Goal: Check status: Check status

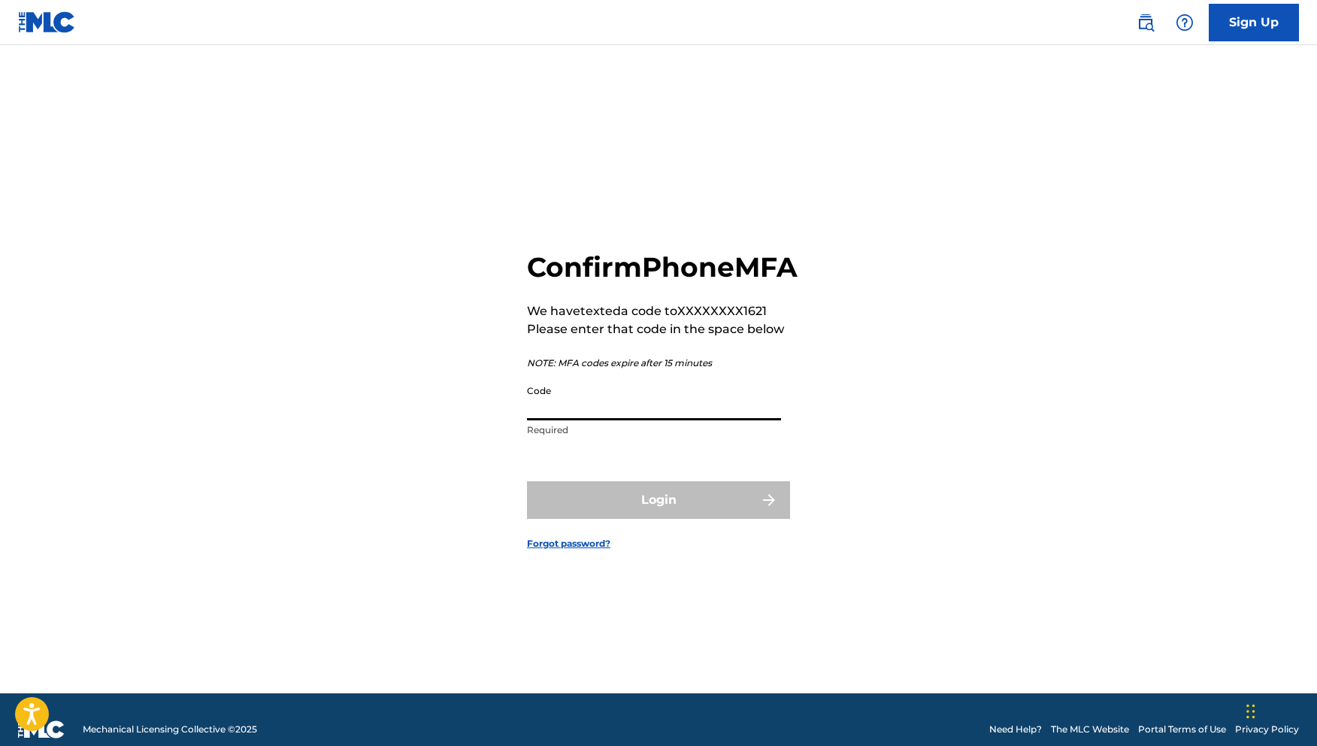
click at [589, 420] on input "Code" at bounding box center [654, 398] width 254 height 43
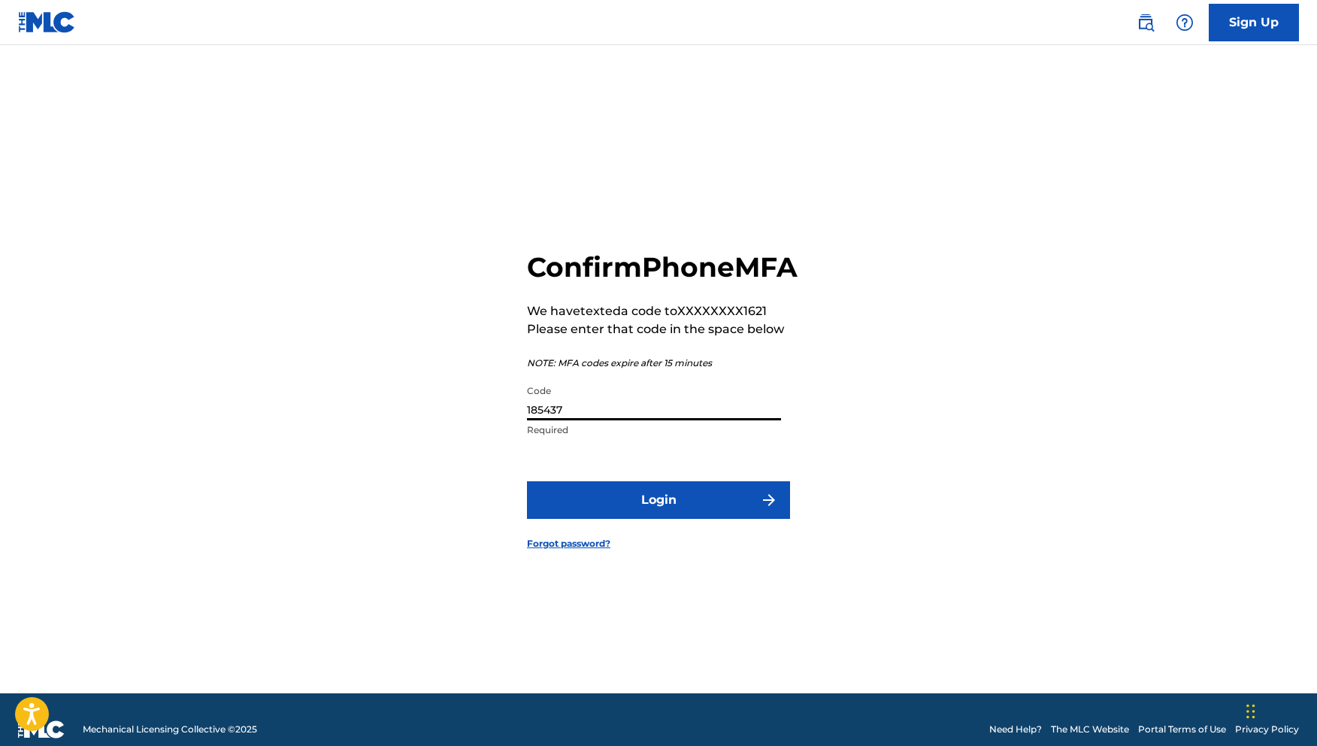
type input "185437"
click at [656, 537] on form "Confirm Phone MFA We have texted a code to XXXXXXXX1621 Please enter that code …" at bounding box center [658, 388] width 263 height 610
click at [661, 519] on button "Login" at bounding box center [658, 500] width 263 height 38
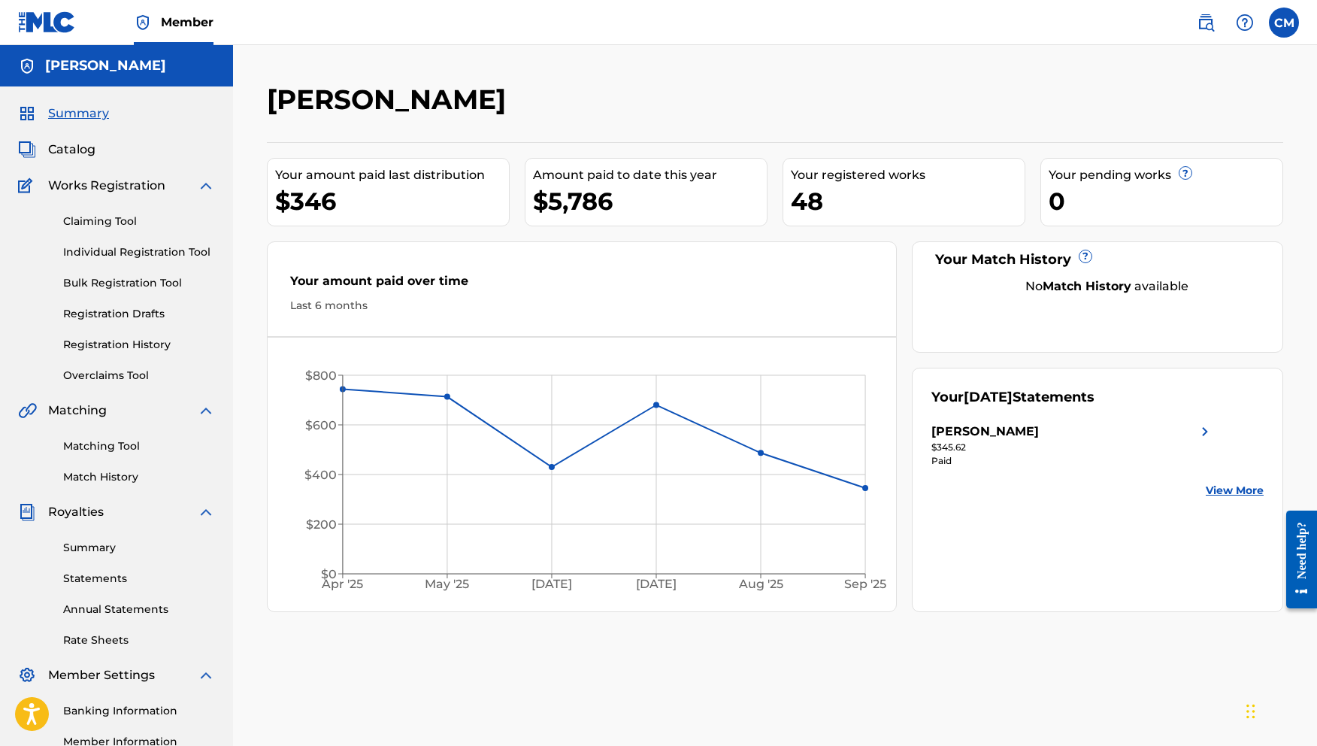
click at [111, 219] on link "Claiming Tool" at bounding box center [139, 221] width 152 height 16
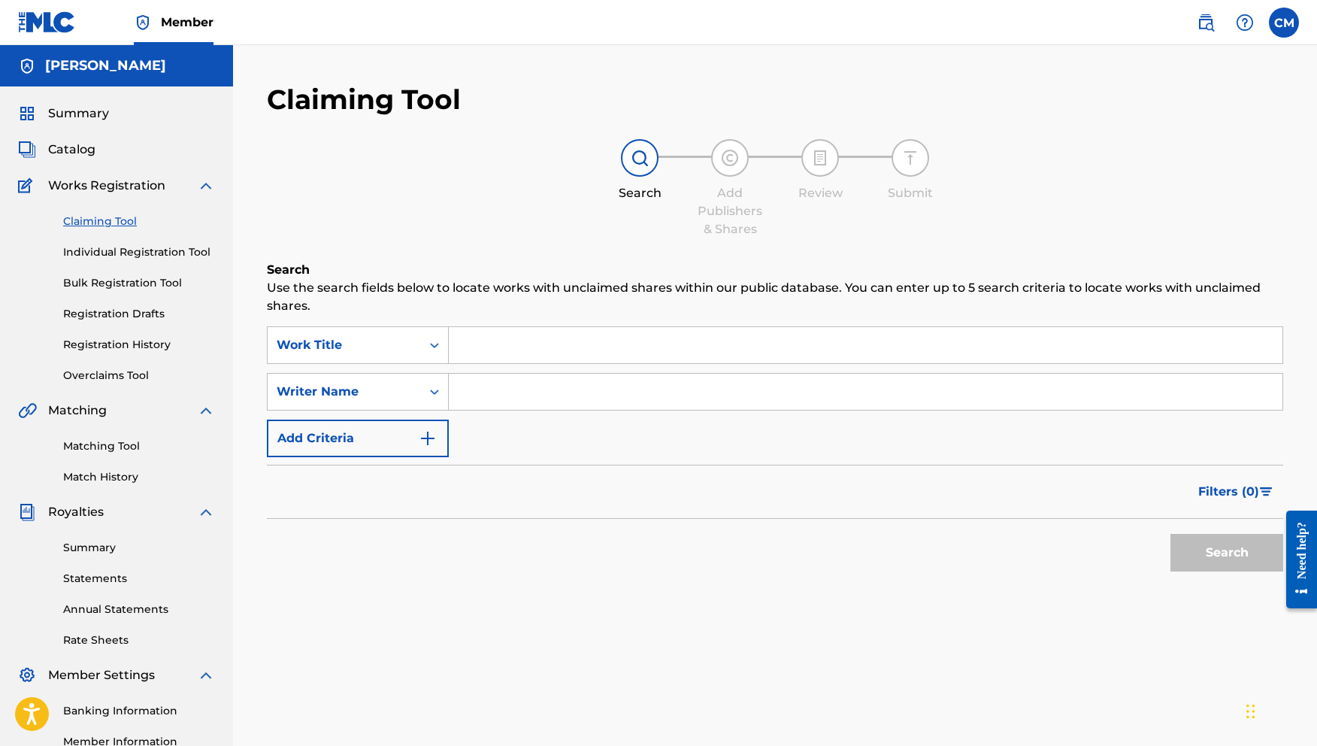
click at [1294, 19] on label at bounding box center [1284, 23] width 30 height 30
click at [1284, 23] on input "CM [PERSON_NAME] [EMAIL_ADDRESS][DOMAIN_NAME] Notification Preferences Profile …" at bounding box center [1284, 23] width 0 height 0
click at [1157, 210] on div "Notification Preferences Profile Log out" at bounding box center [1205, 187] width 186 height 101
click at [1284, 23] on input "CM [PERSON_NAME] [EMAIL_ADDRESS][DOMAIN_NAME] Notification Preferences Profile …" at bounding box center [1284, 23] width 0 height 0
click at [1140, 214] on p "Log out" at bounding box center [1138, 213] width 35 height 14
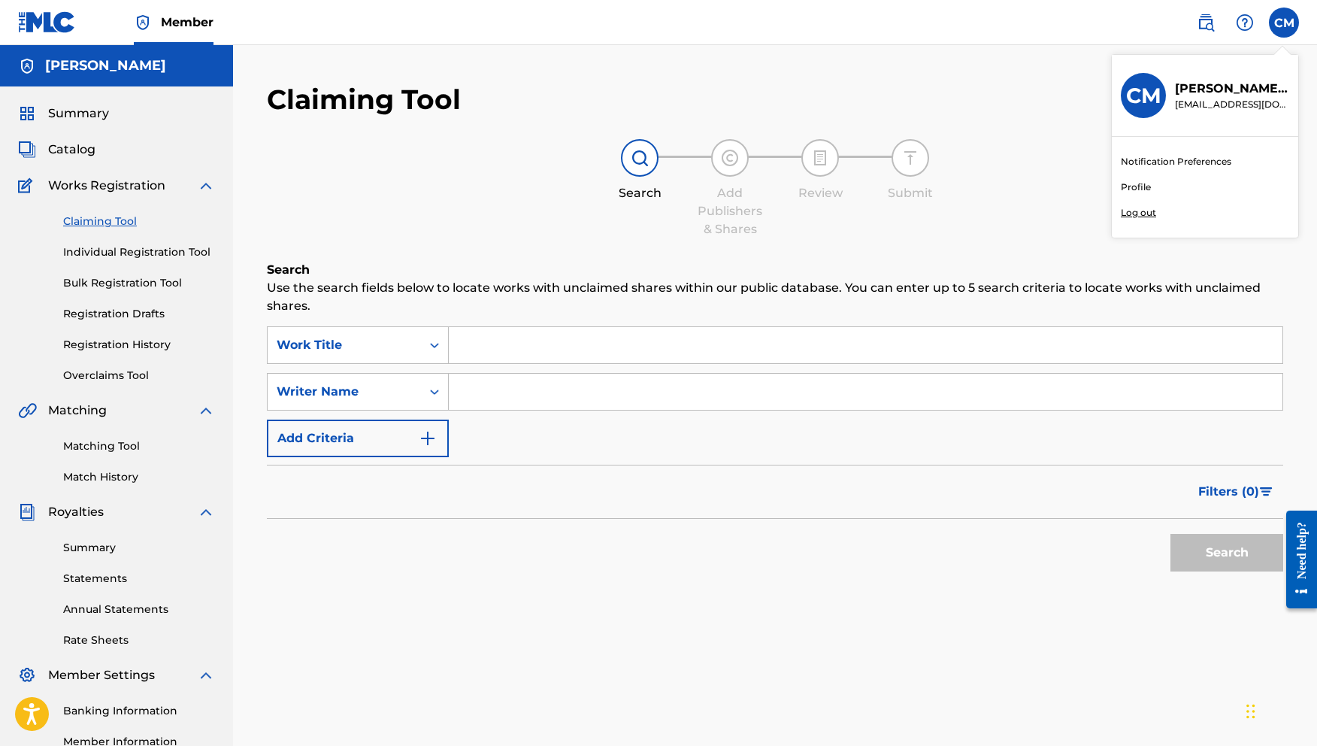
click at [1284, 23] on input "CM [PERSON_NAME] [EMAIL_ADDRESS][DOMAIN_NAME] Notification Preferences Profile …" at bounding box center [1284, 23] width 0 height 0
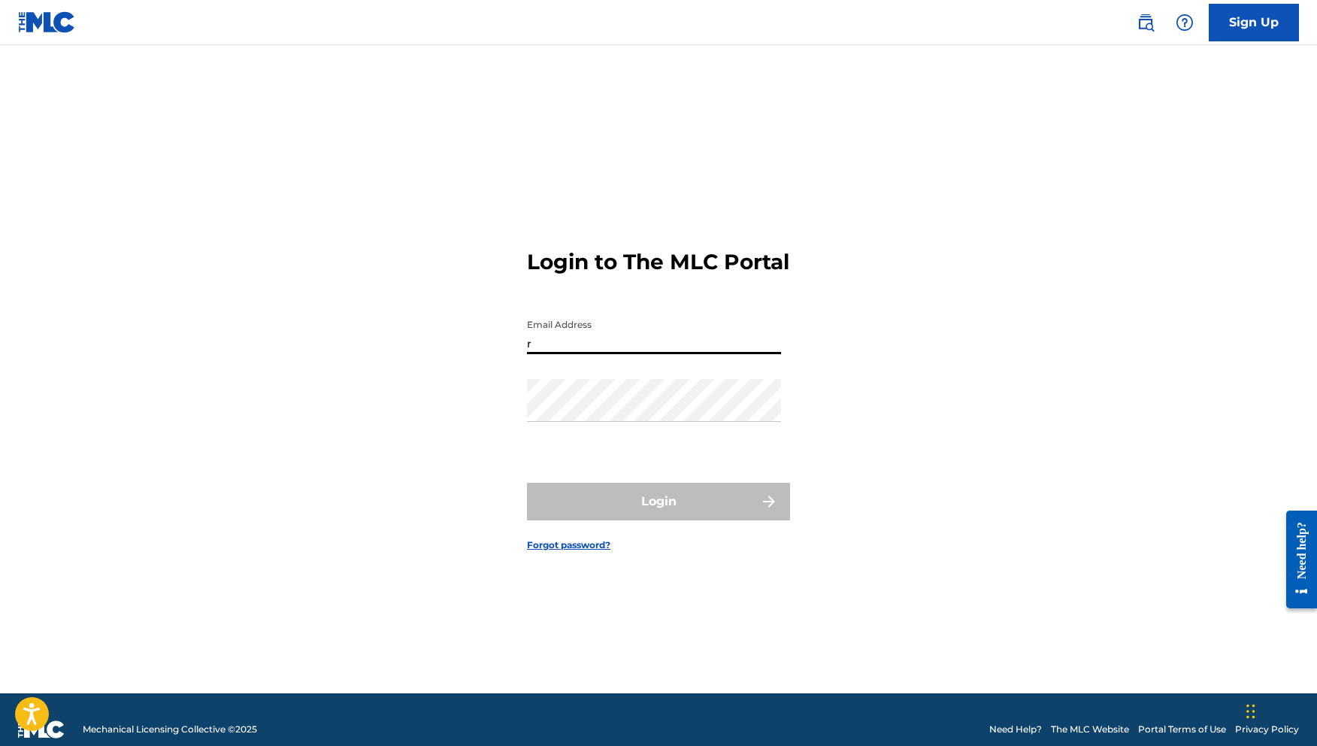
type input "[EMAIL_ADDRESS][DOMAIN_NAME]"
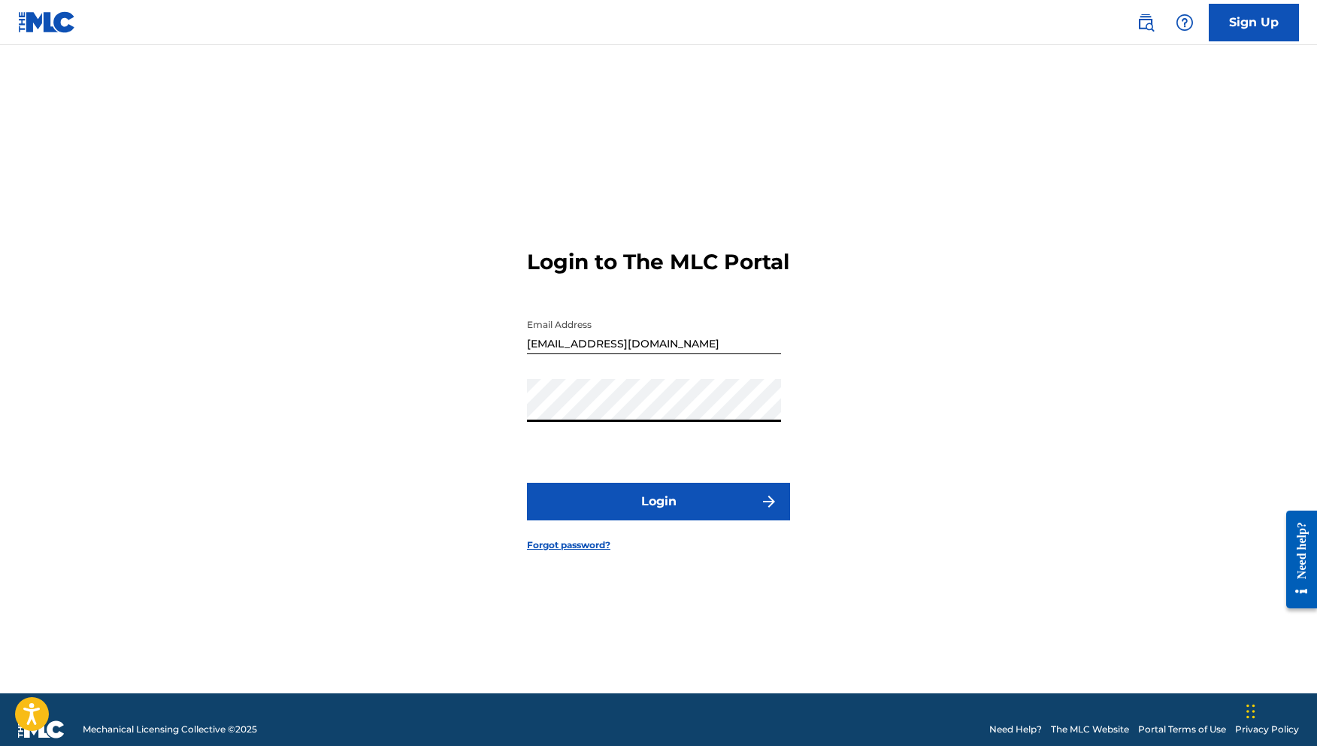
click at [680, 520] on button "Login" at bounding box center [658, 502] width 263 height 38
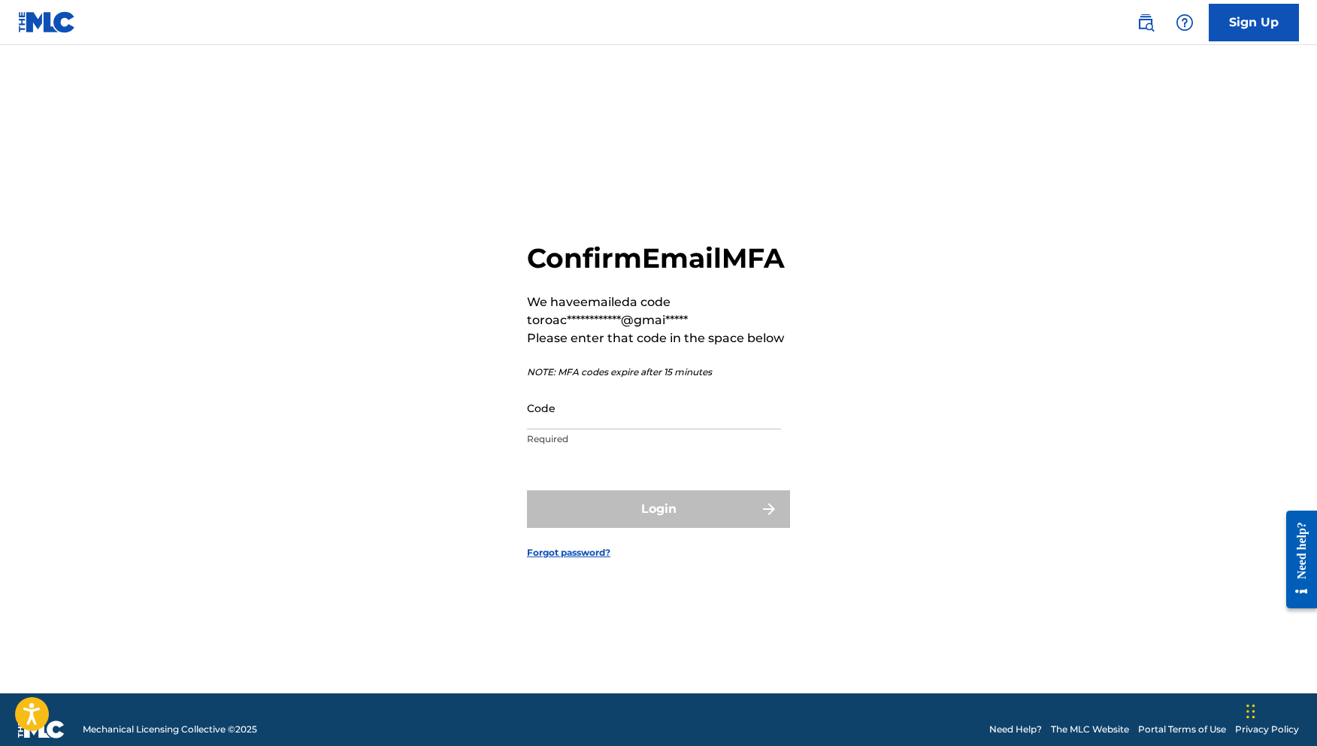
click at [584, 401] on div "**********" at bounding box center [658, 347] width 263 height 213
click at [584, 416] on input "Code" at bounding box center [654, 407] width 254 height 43
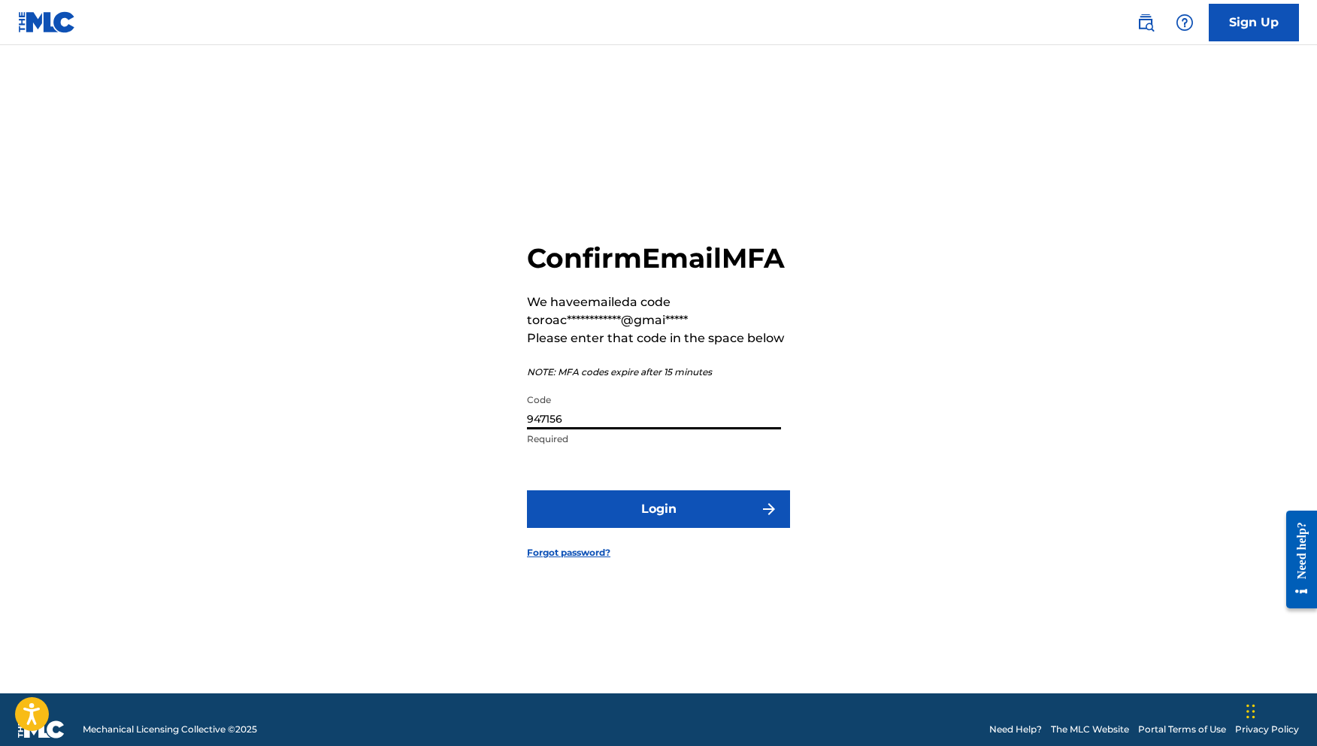
type input "947156"
click at [672, 518] on button "Login" at bounding box center [658, 509] width 263 height 38
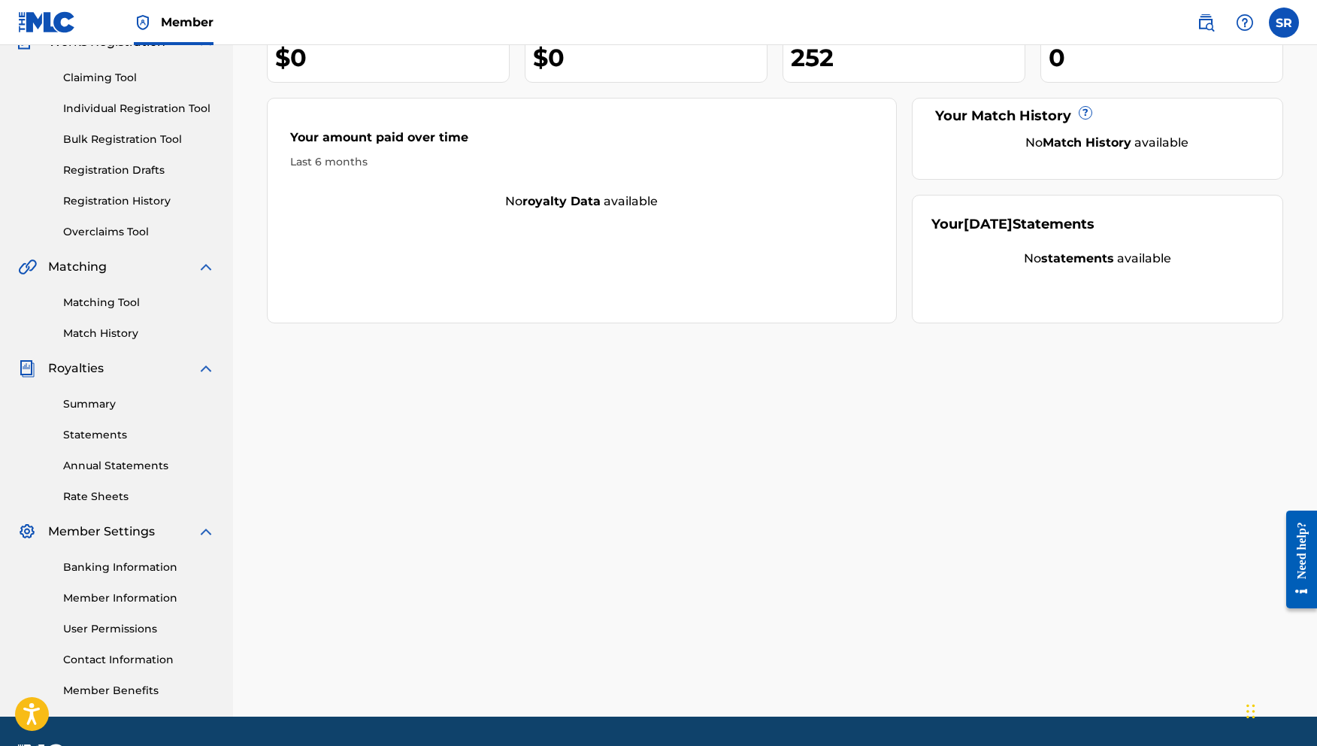
scroll to position [186, 0]
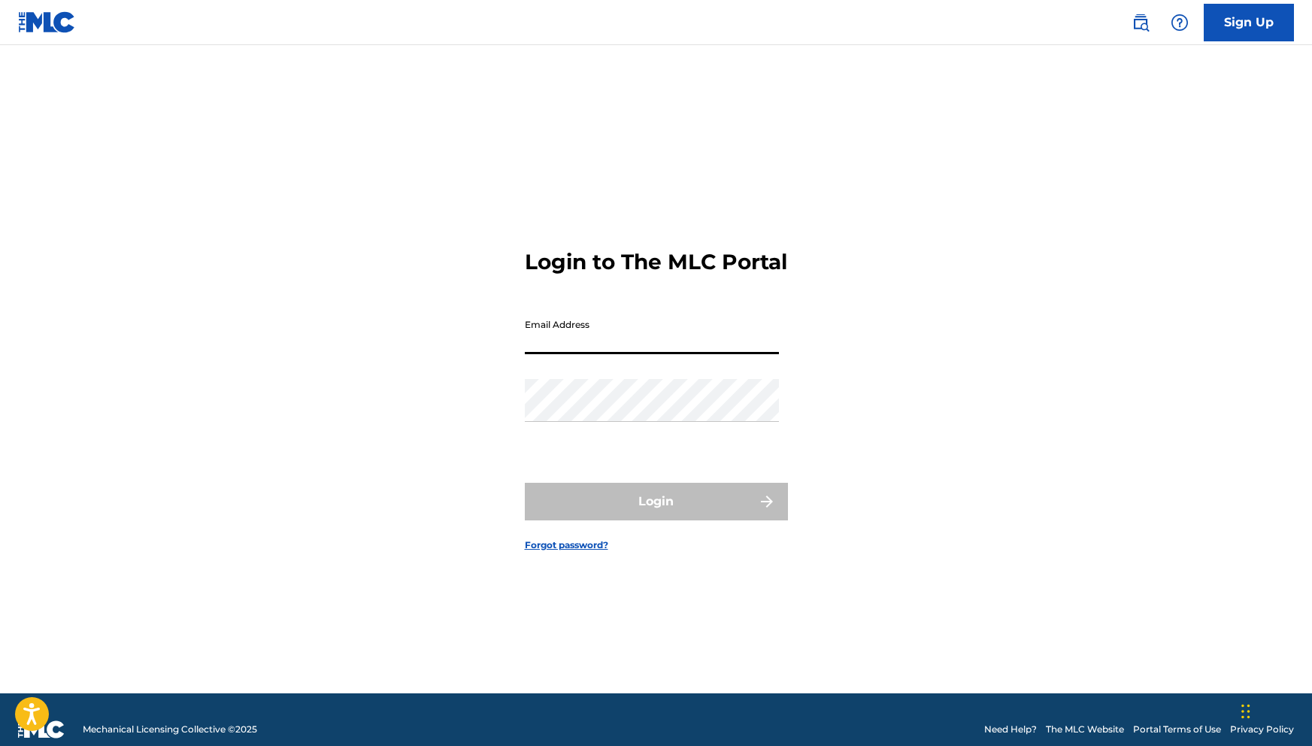
type input "[EMAIL_ADDRESS][DOMAIN_NAME]"
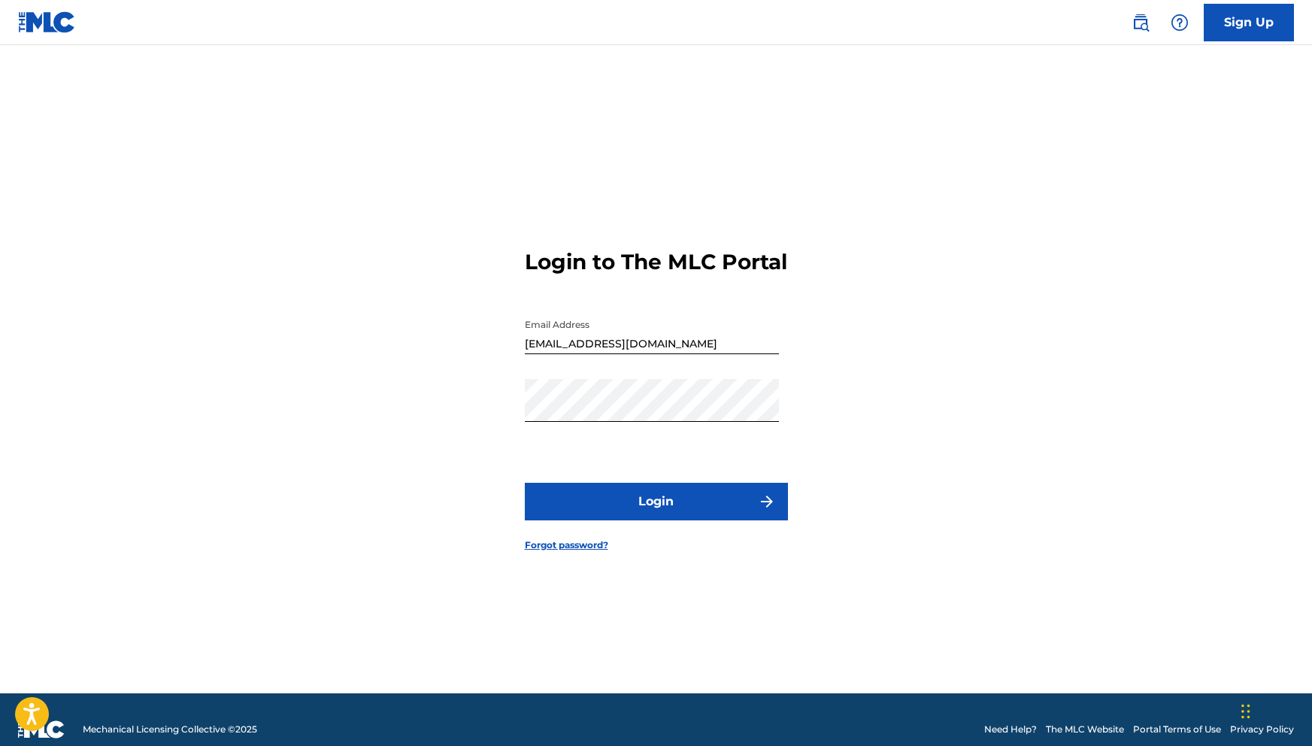
click at [707, 516] on button "Login" at bounding box center [656, 502] width 263 height 38
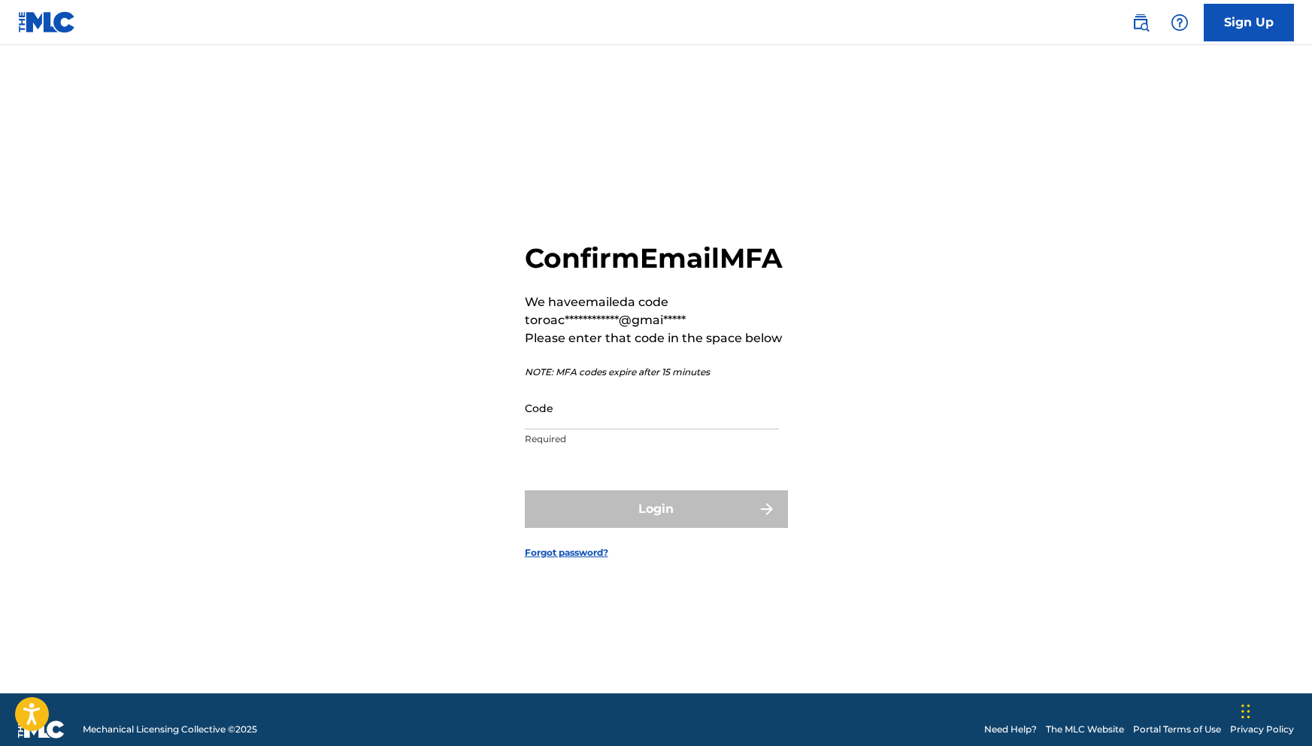
click at [639, 422] on input "Code" at bounding box center [652, 407] width 254 height 43
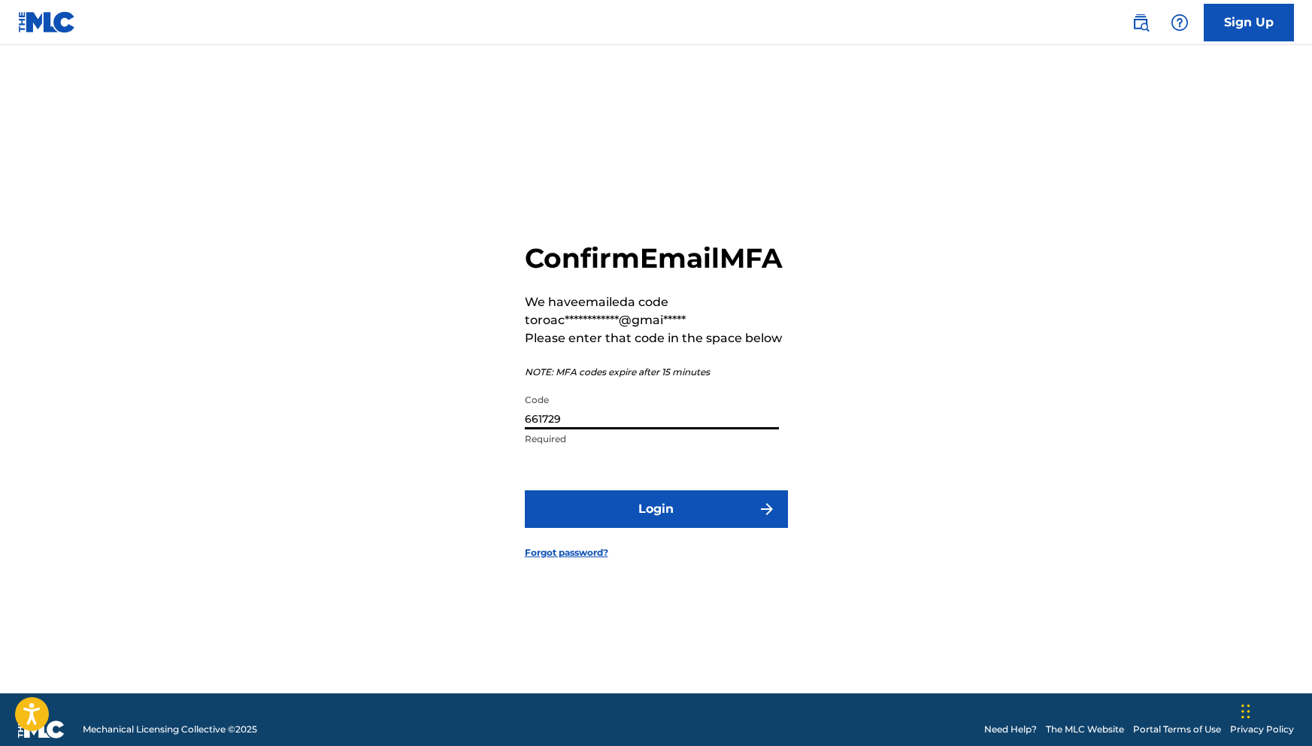
type input "661729"
click at [697, 528] on button "Login" at bounding box center [656, 509] width 263 height 38
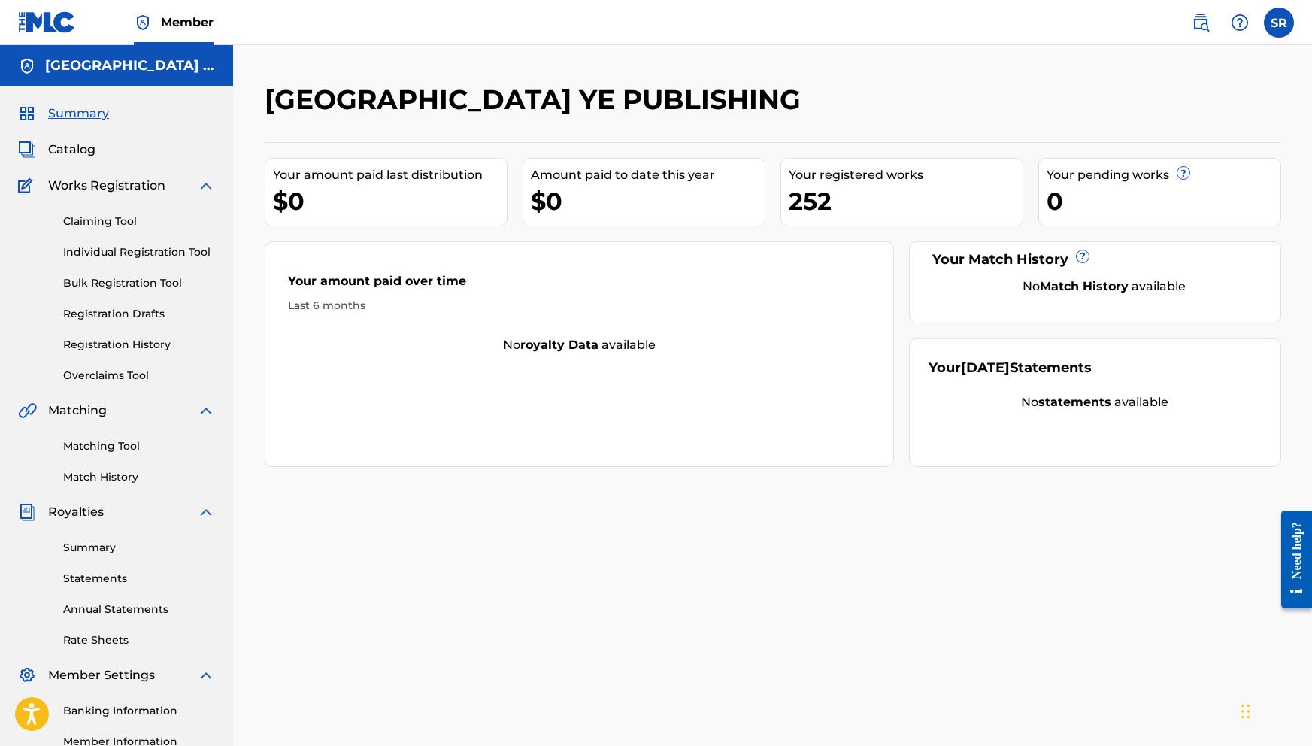
click at [133, 344] on link "Registration History" at bounding box center [139, 345] width 152 height 16
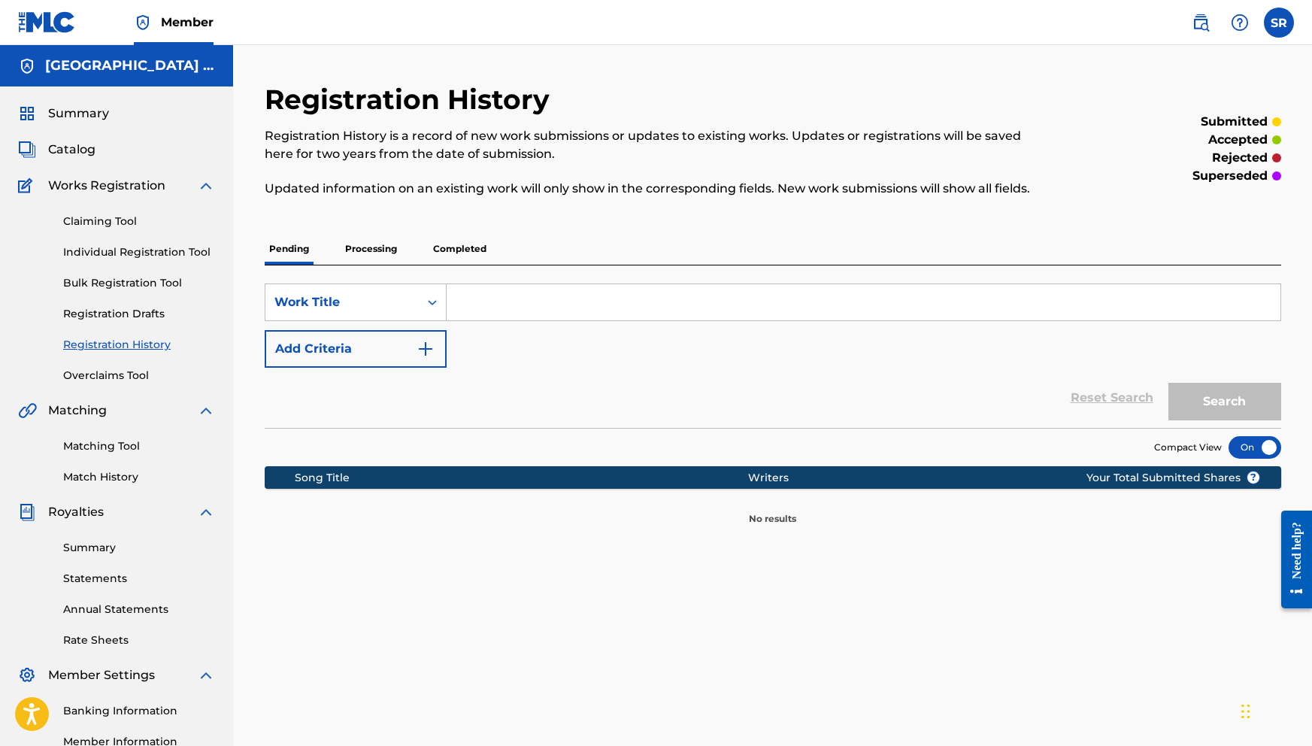
click at [376, 253] on p "Processing" at bounding box center [371, 249] width 61 height 32
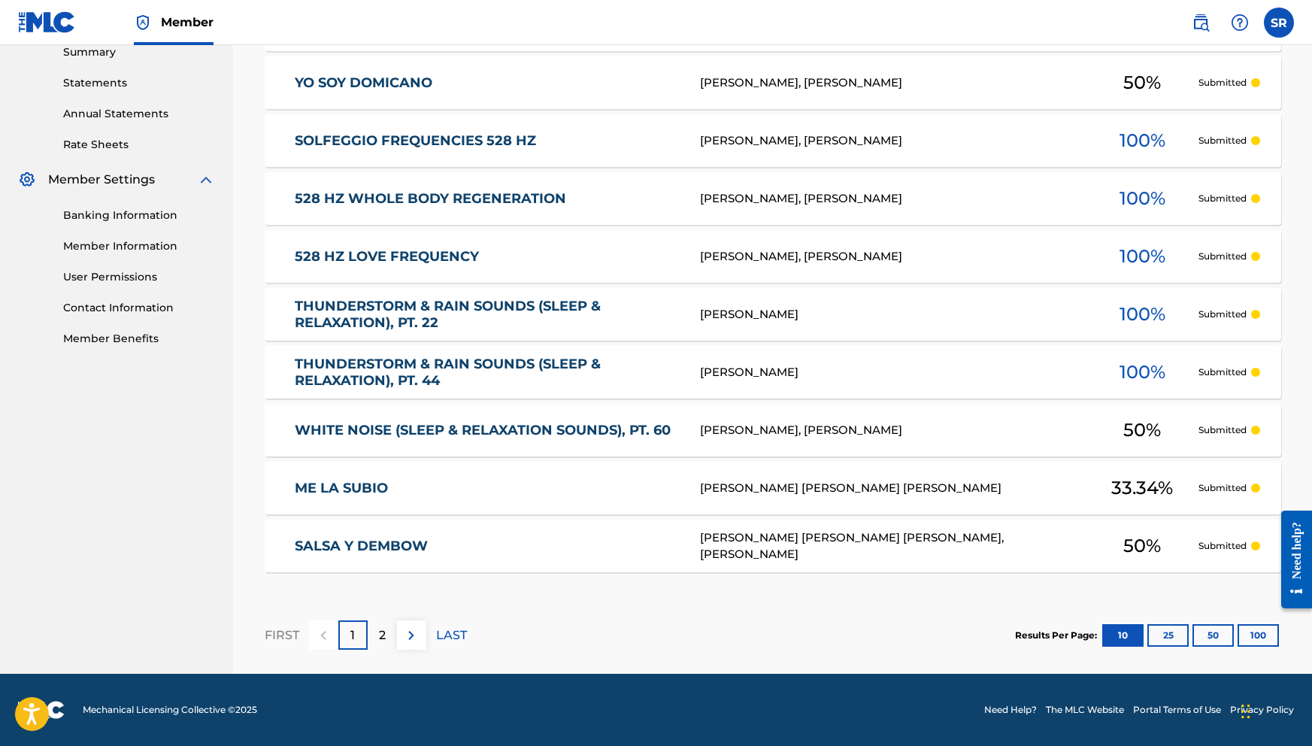
click at [376, 634] on div "2" at bounding box center [382, 634] width 29 height 29
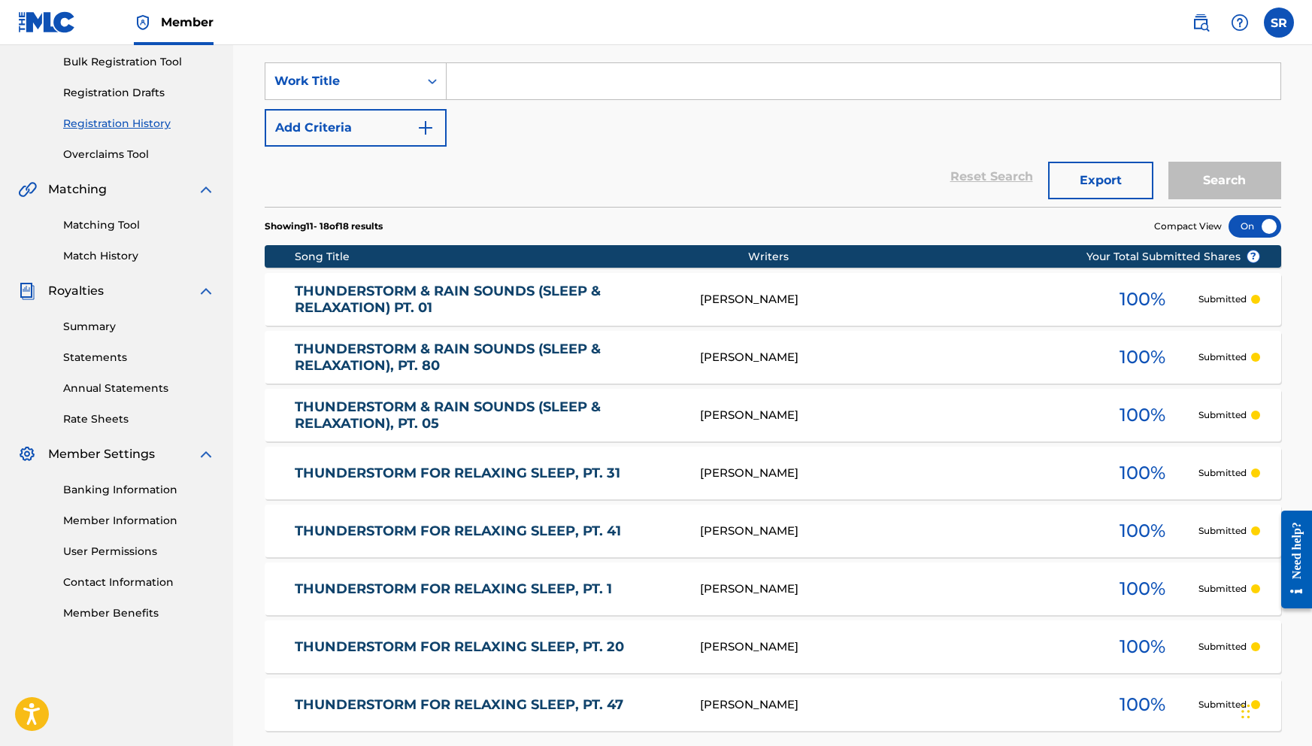
scroll to position [14, 0]
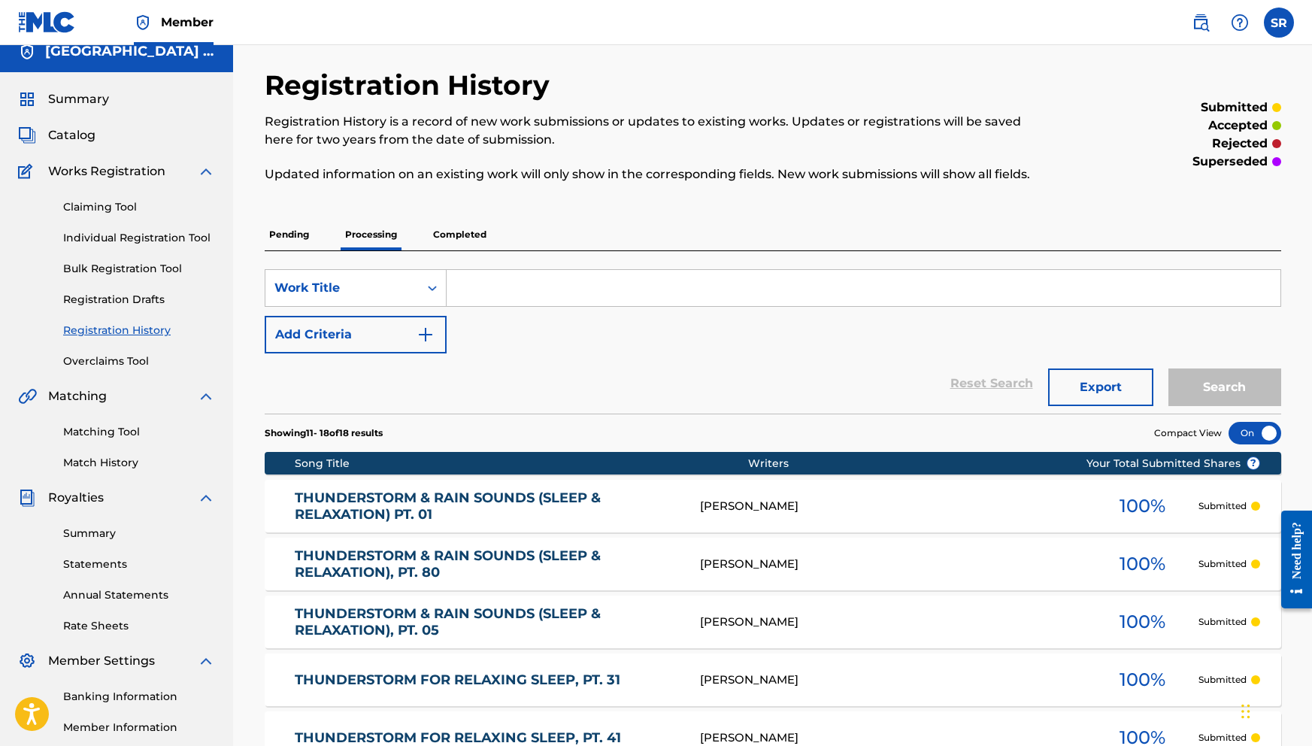
click at [426, 256] on div "SearchWithCriteriaca6bd18c-ce7e-41ff-8fc8-6fabf391e8ed Work Title Add Criteria …" at bounding box center [773, 332] width 1016 height 162
click at [450, 239] on p "Completed" at bounding box center [459, 235] width 62 height 32
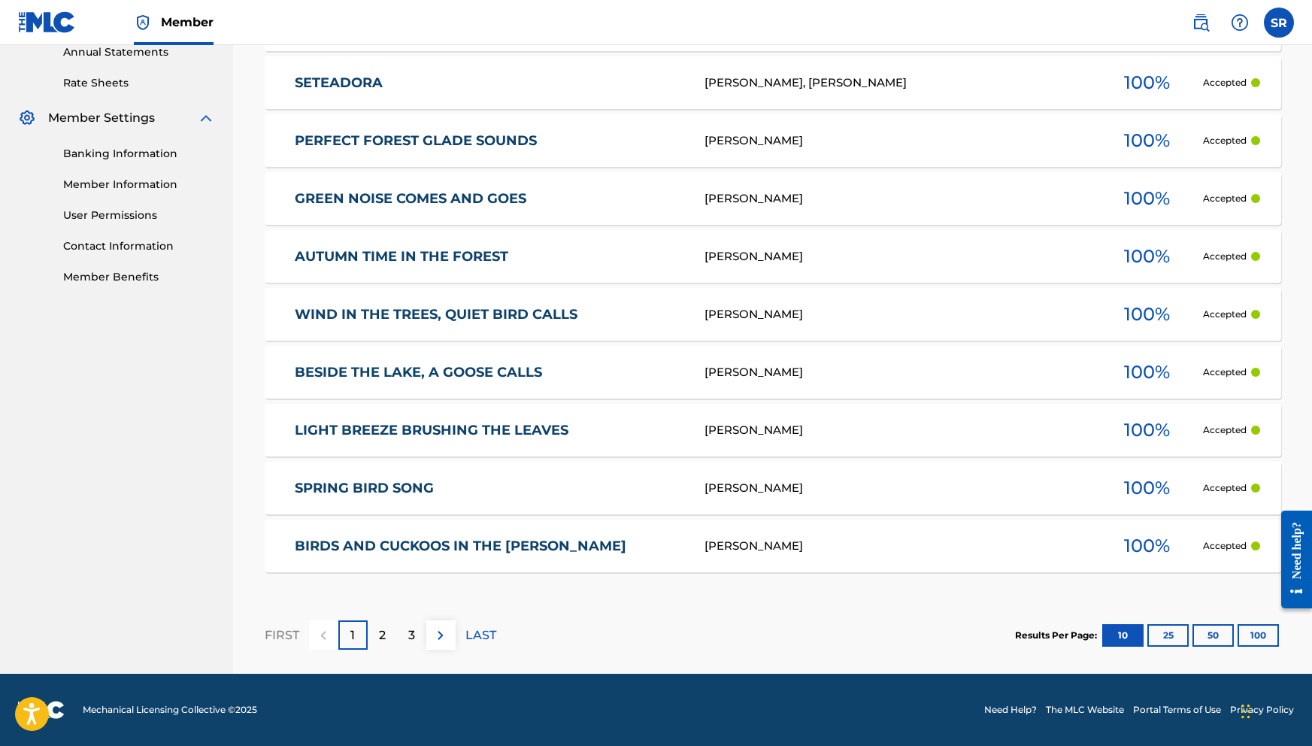
scroll to position [557, 0]
click at [380, 646] on div "2" at bounding box center [382, 634] width 29 height 29
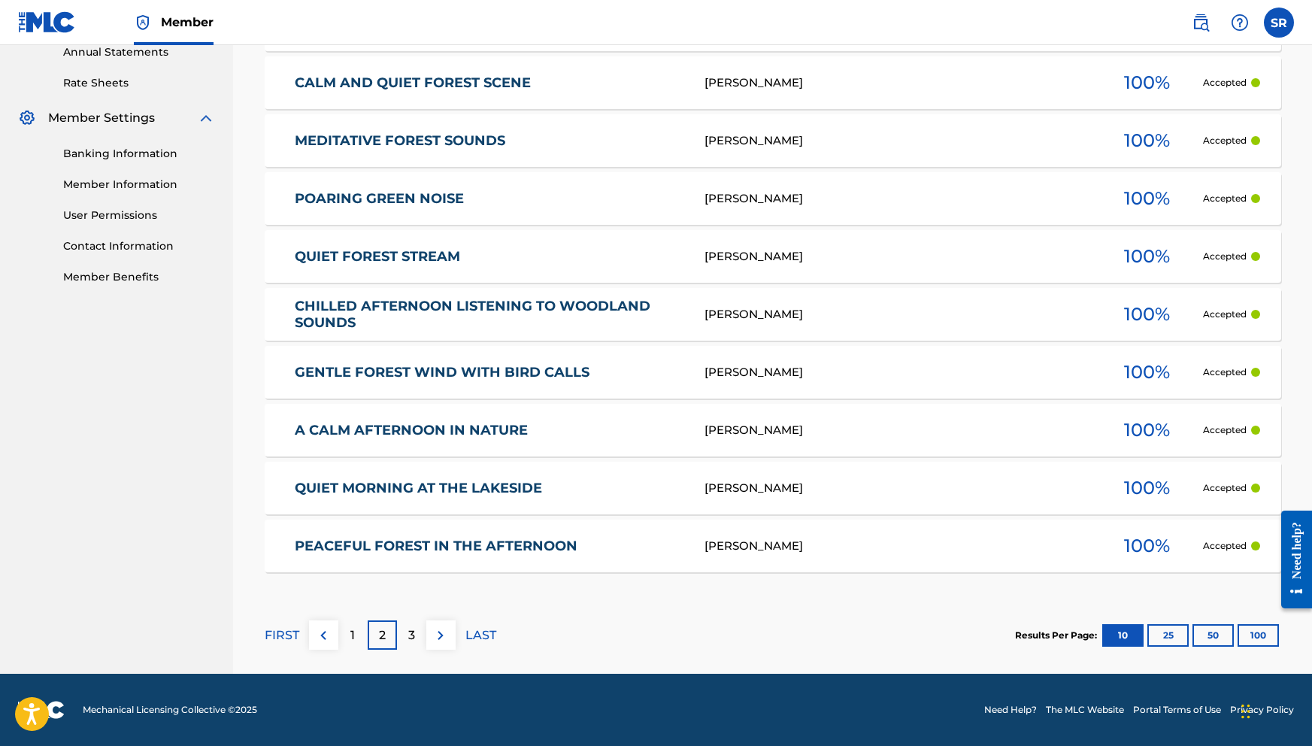
click at [413, 638] on p "3" at bounding box center [411, 635] width 7 height 18
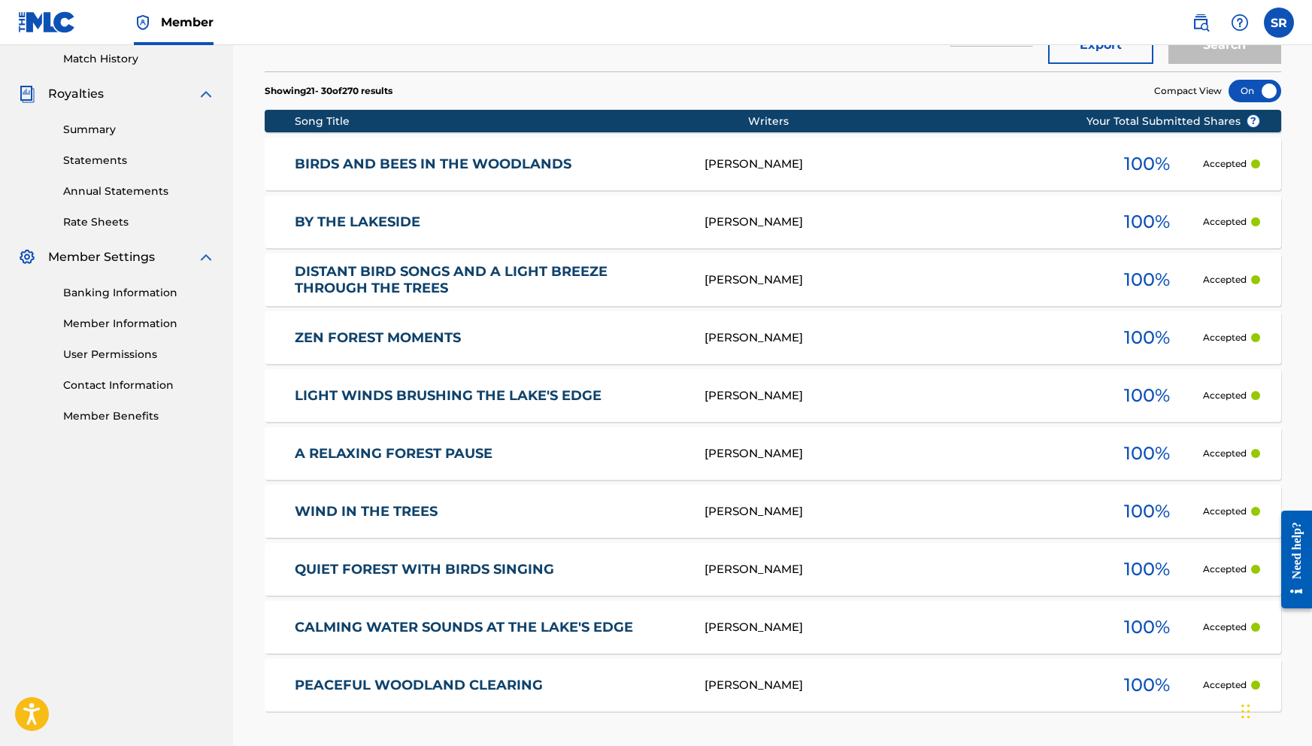
scroll to position [499, 0]
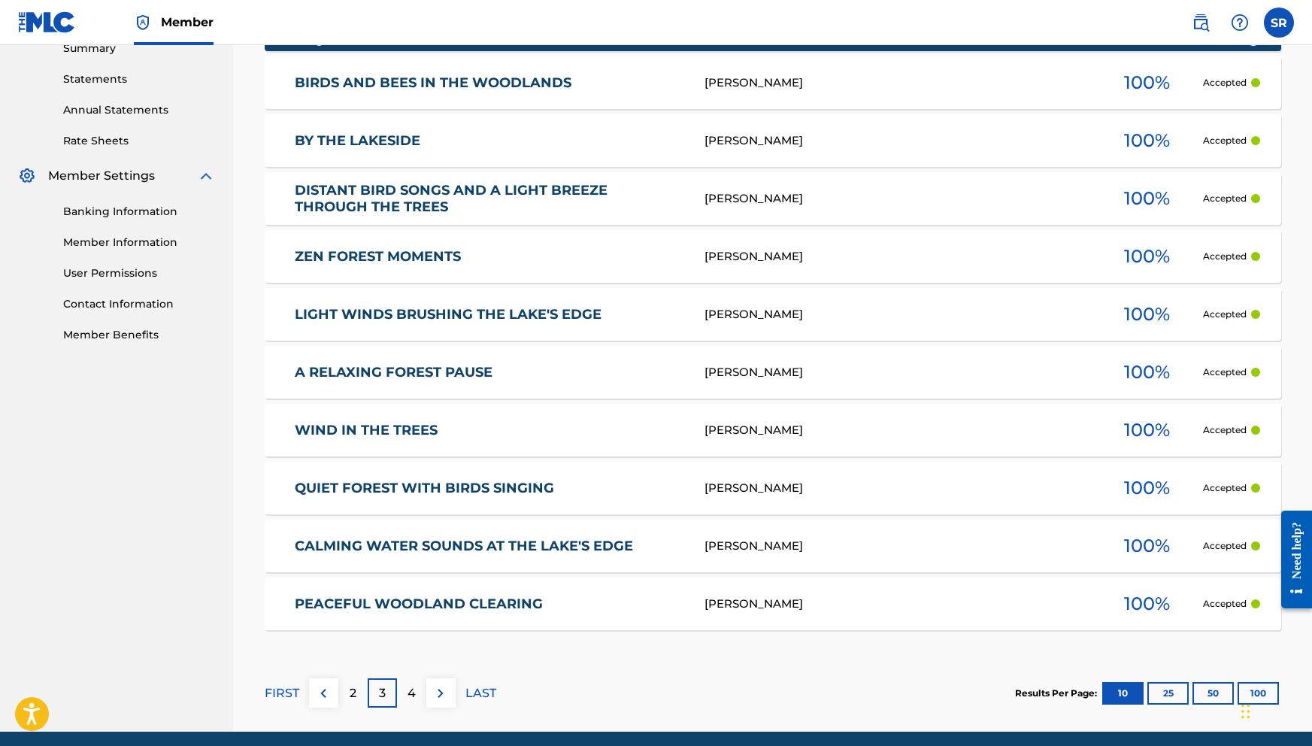
click at [409, 699] on p "4" at bounding box center [411, 693] width 8 height 18
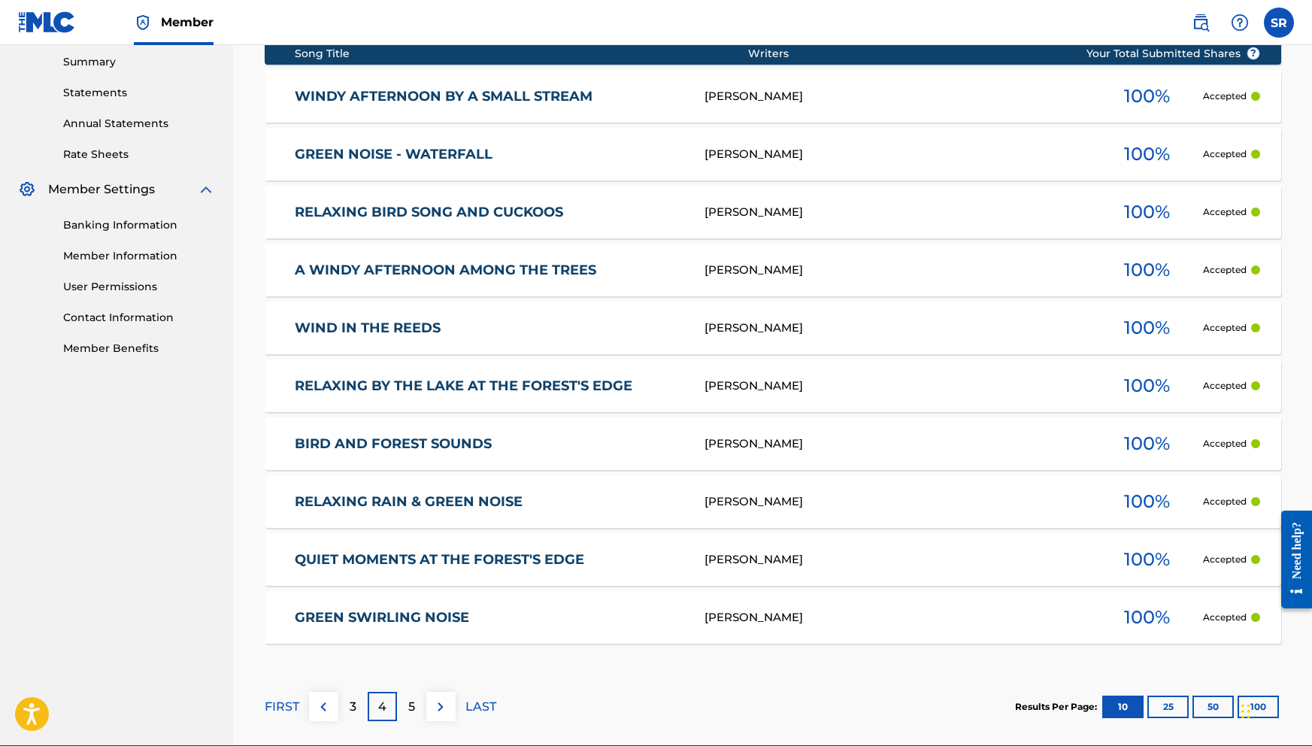
scroll to position [550, 0]
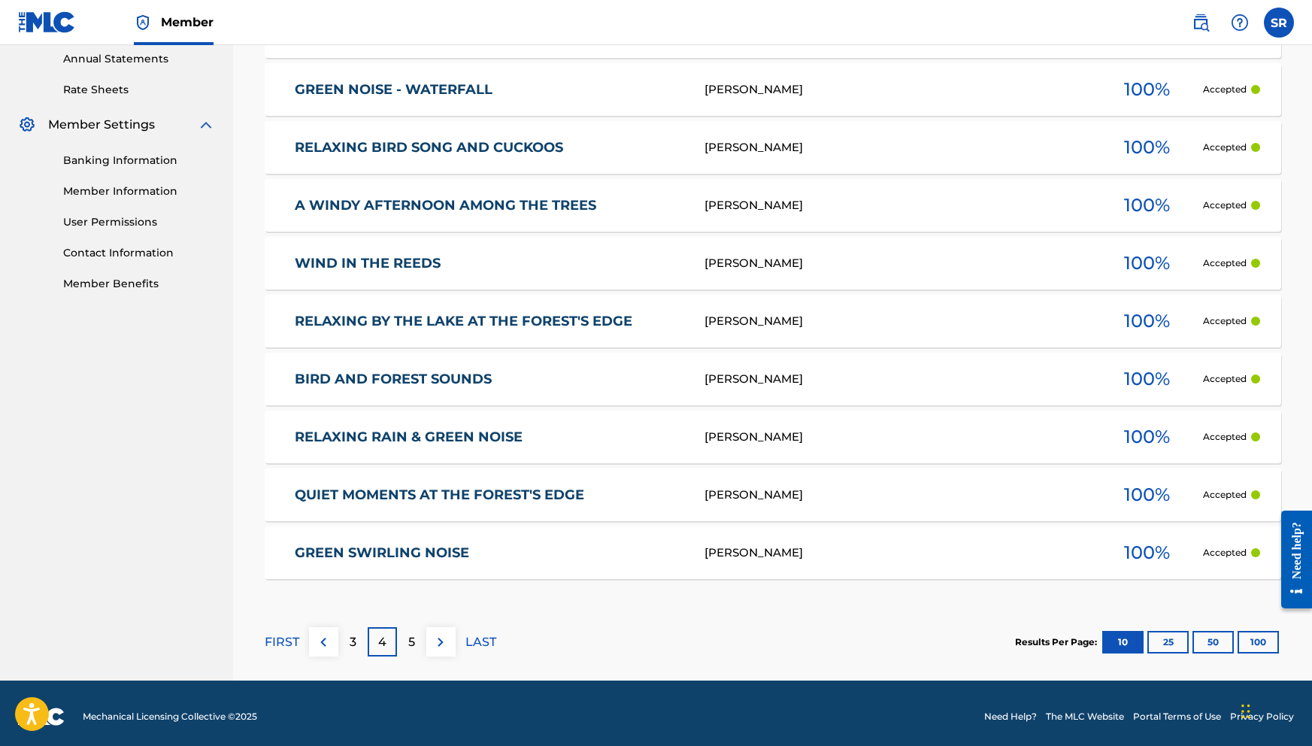
click at [412, 653] on div "5" at bounding box center [411, 641] width 29 height 29
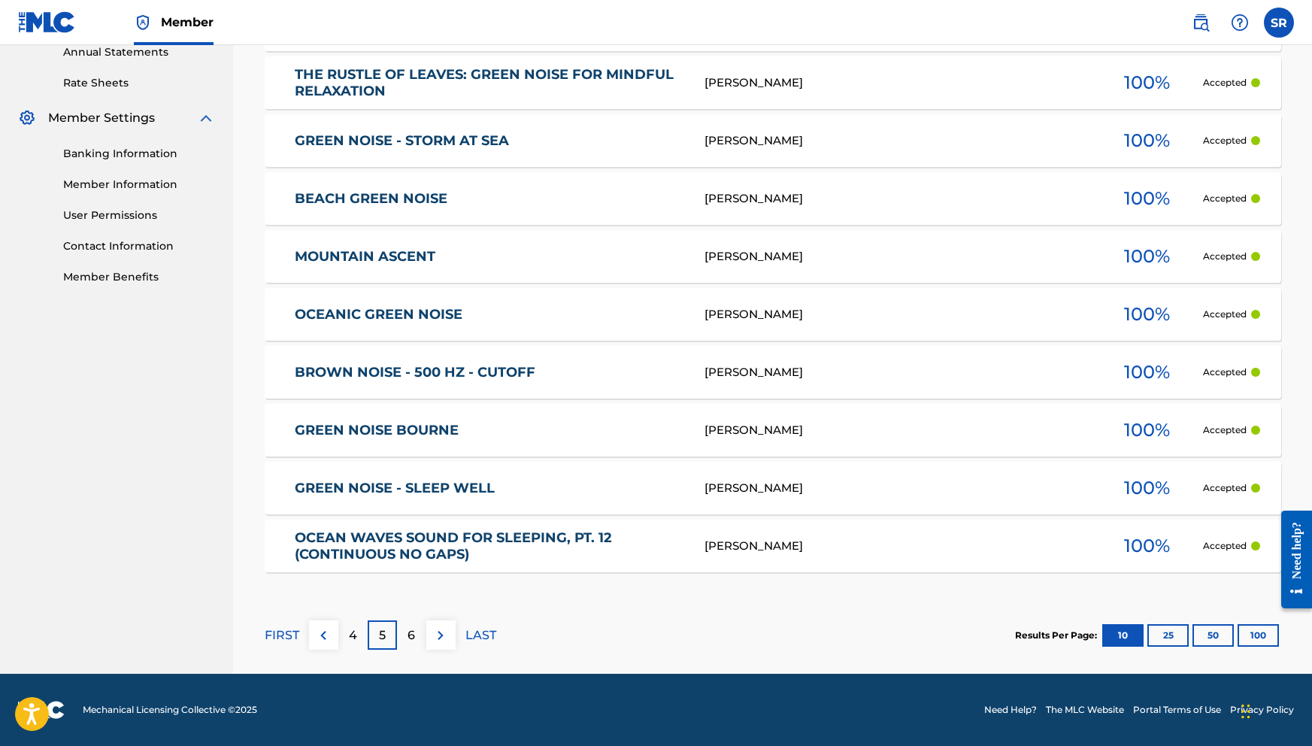
scroll to position [553, 0]
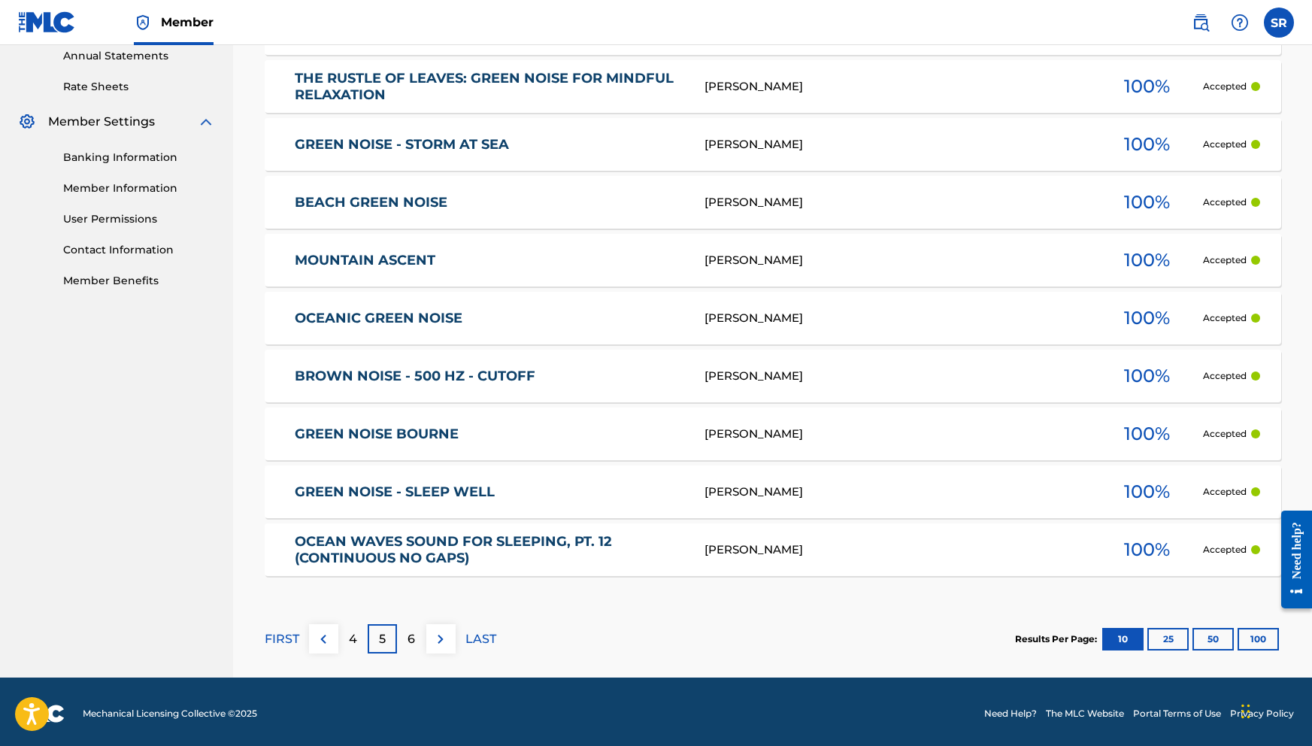
click at [411, 631] on p "6" at bounding box center [411, 639] width 8 height 18
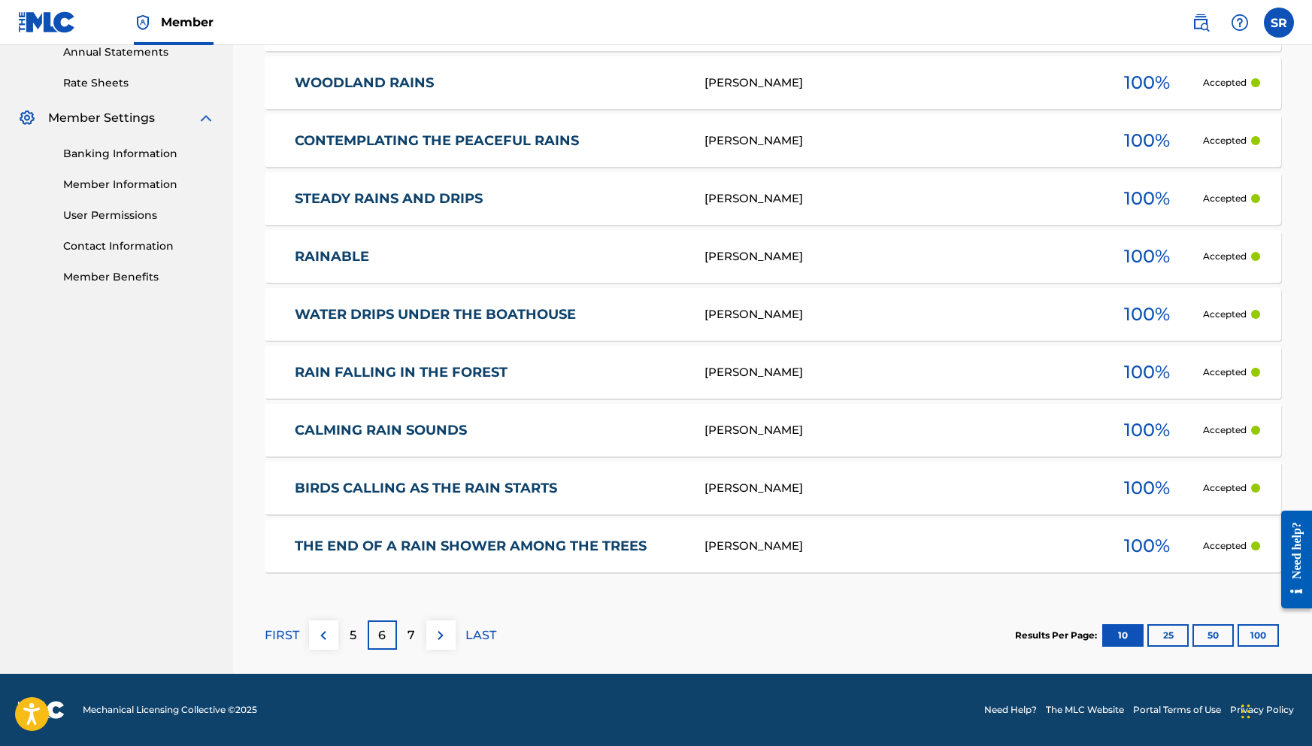
click at [411, 628] on p "7" at bounding box center [411, 635] width 8 height 18
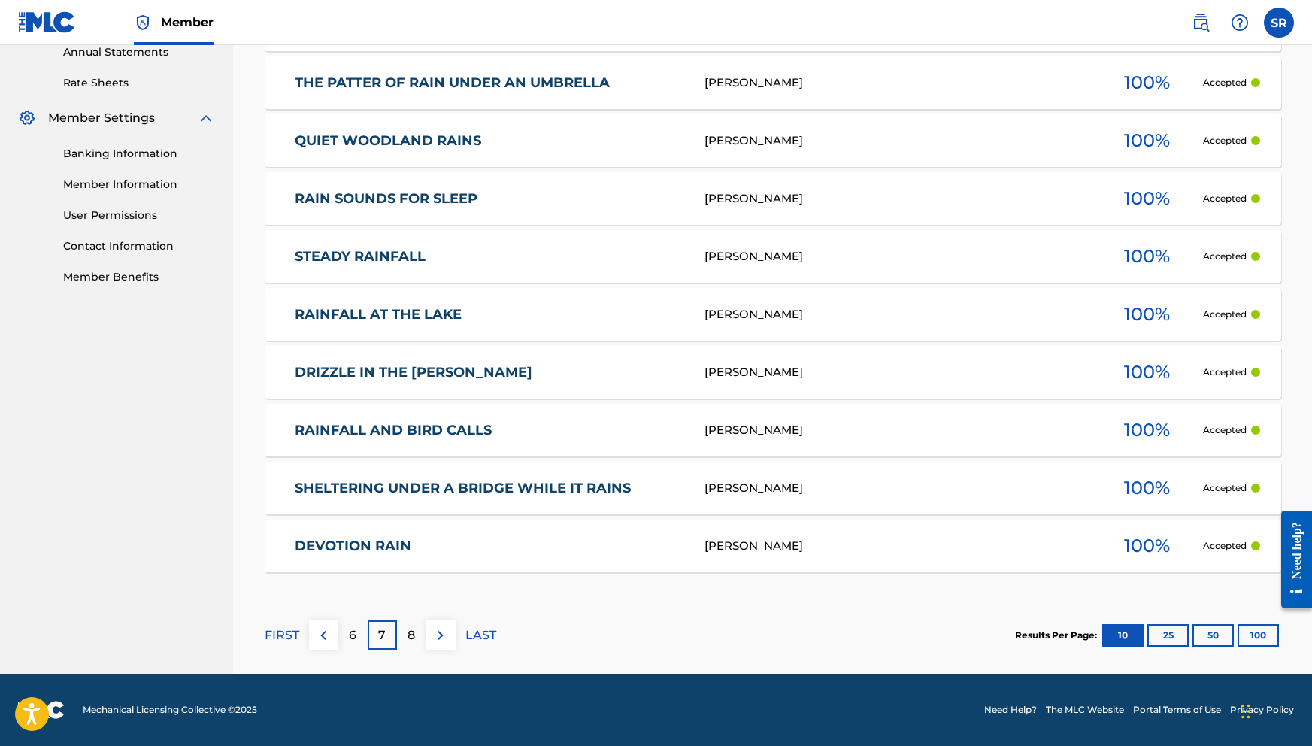
click at [420, 630] on div "8" at bounding box center [411, 634] width 29 height 29
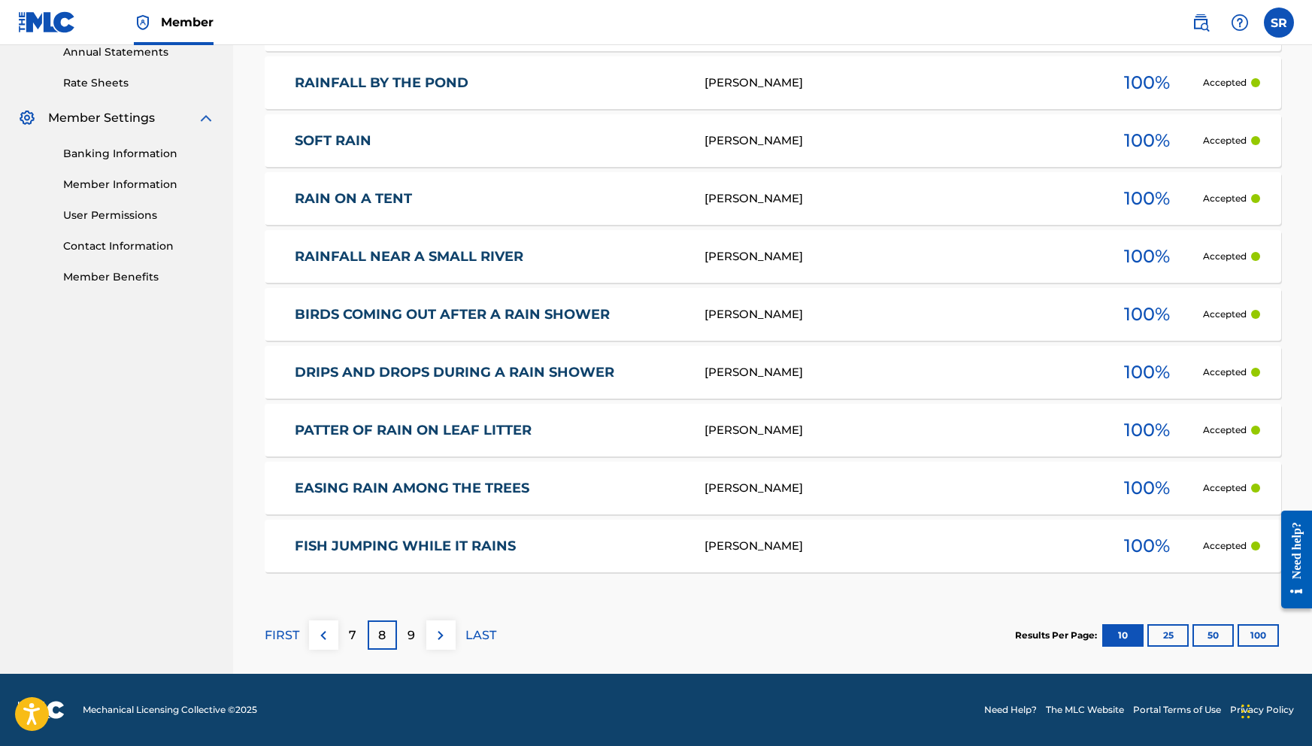
click at [406, 638] on div "9" at bounding box center [411, 634] width 29 height 29
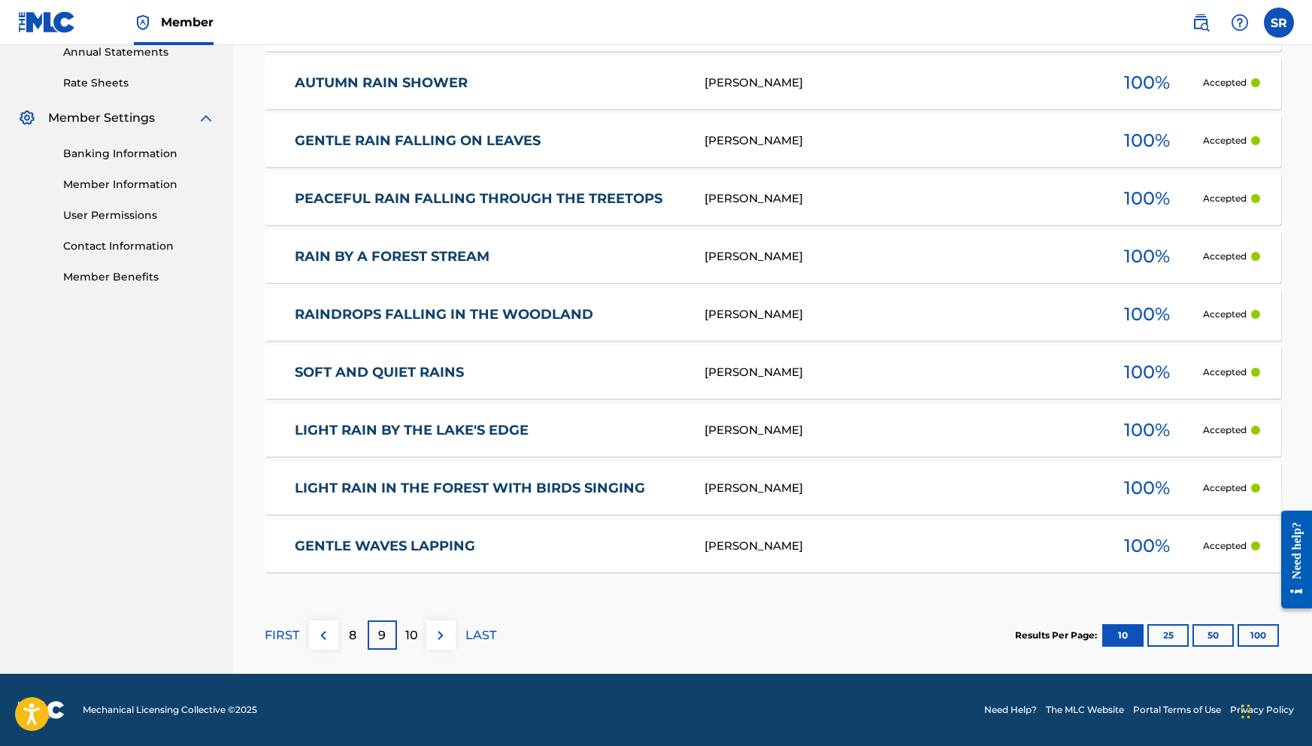
click at [416, 642] on p "10" at bounding box center [411, 635] width 13 height 18
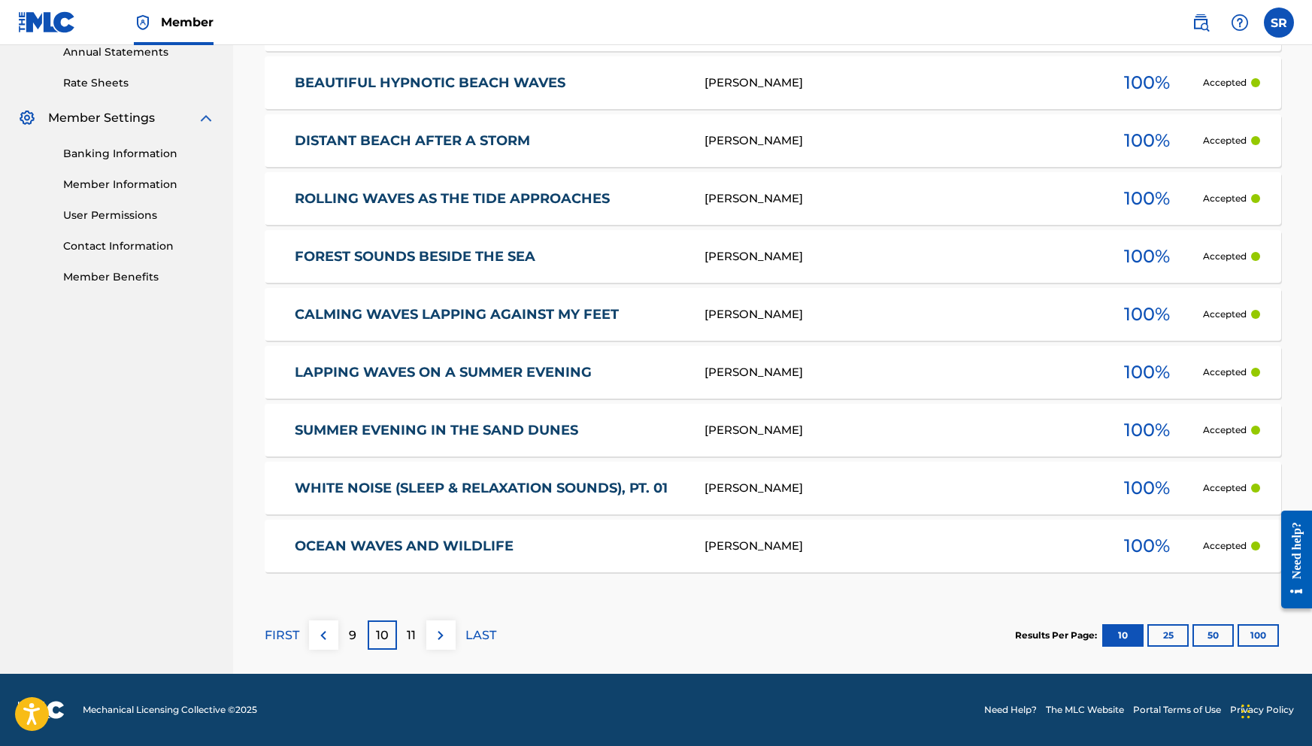
click at [415, 639] on p "11" at bounding box center [411, 635] width 9 height 18
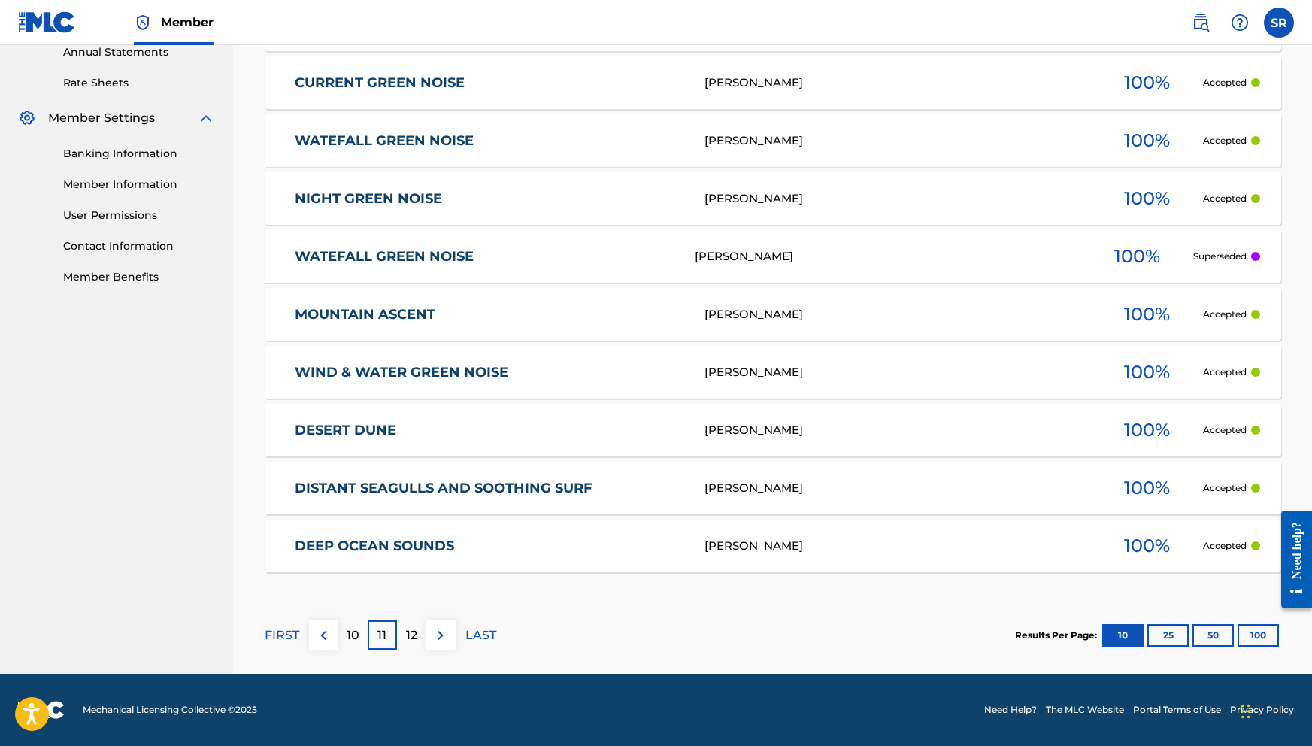
click at [415, 639] on p "12" at bounding box center [411, 635] width 11 height 18
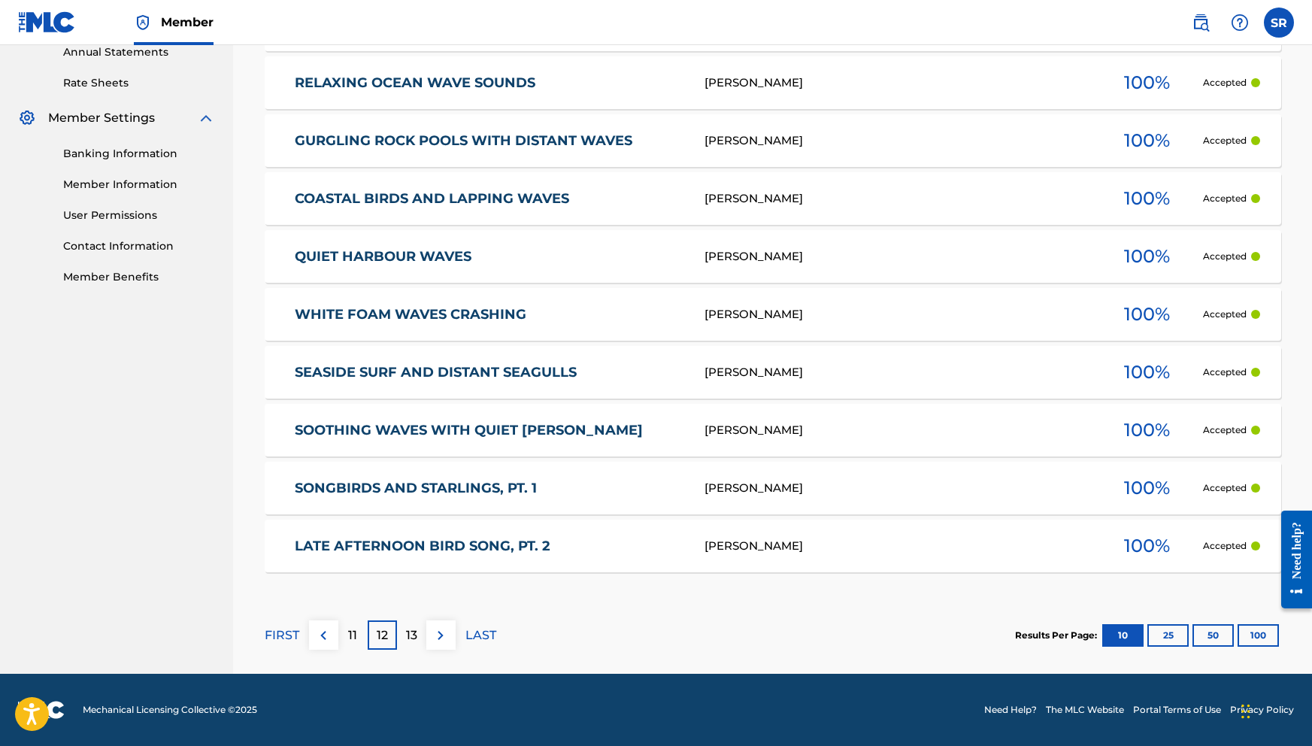
click at [417, 633] on div "13" at bounding box center [411, 634] width 29 height 29
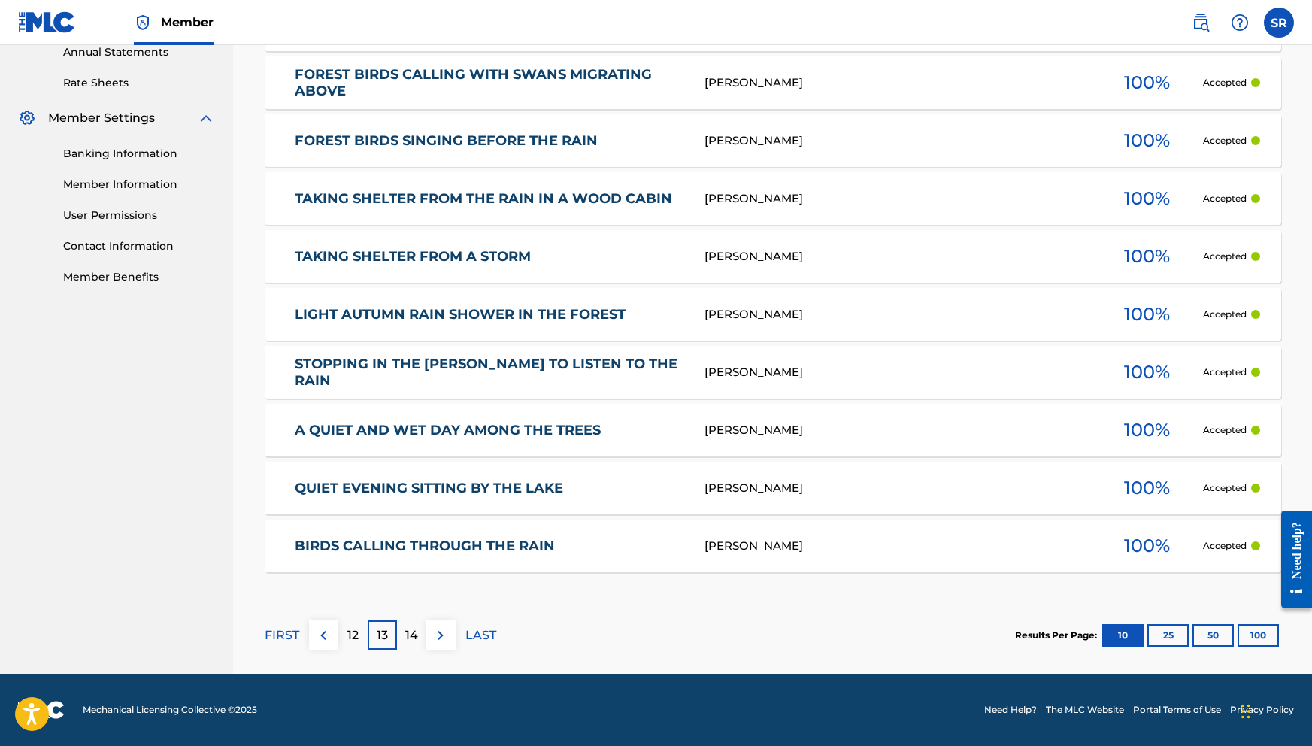
click at [418, 647] on div "14" at bounding box center [411, 634] width 29 height 29
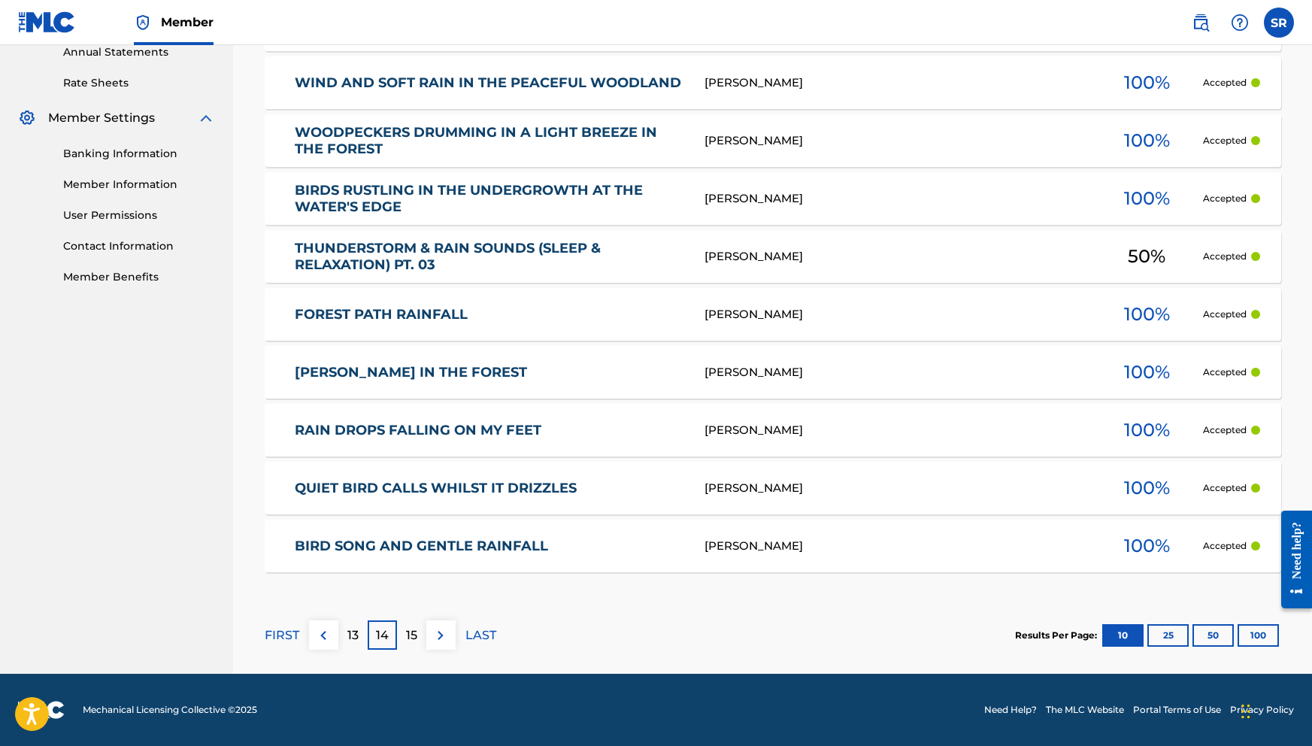
click at [418, 647] on div "15" at bounding box center [411, 634] width 29 height 29
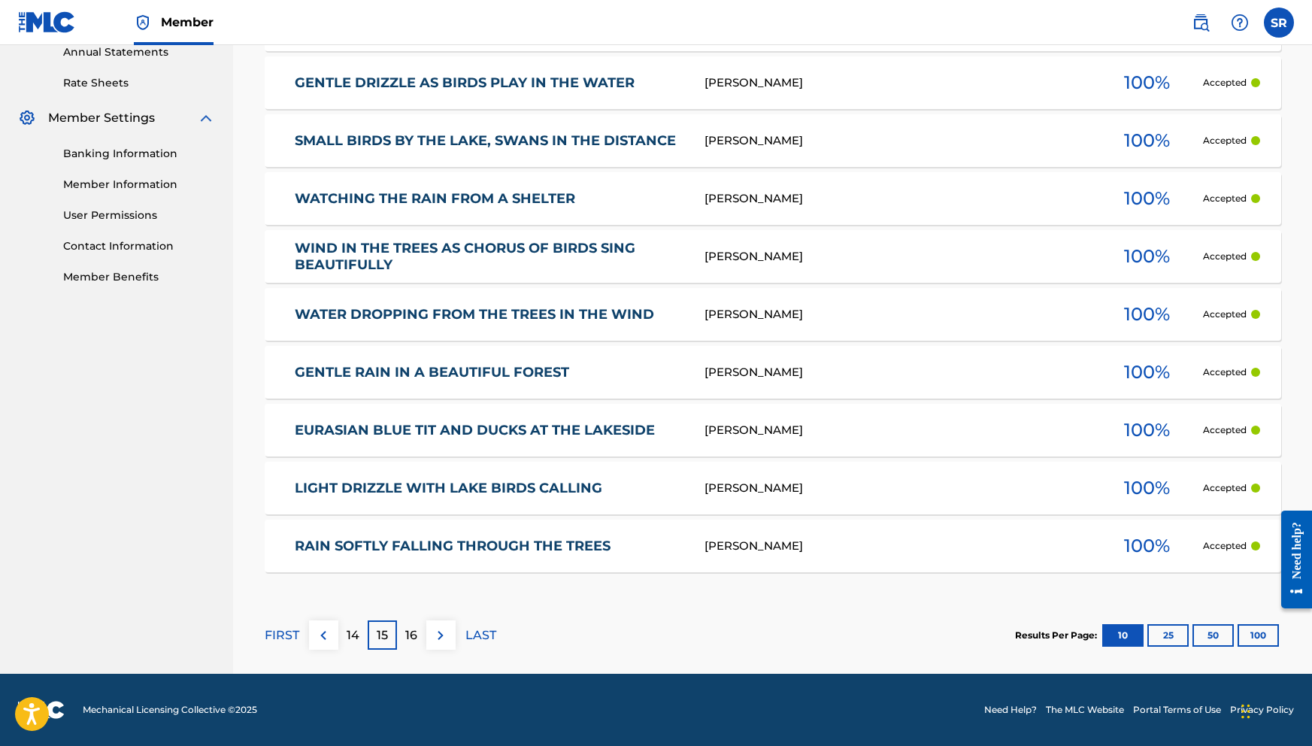
click at [416, 638] on p "16" at bounding box center [411, 635] width 12 height 18
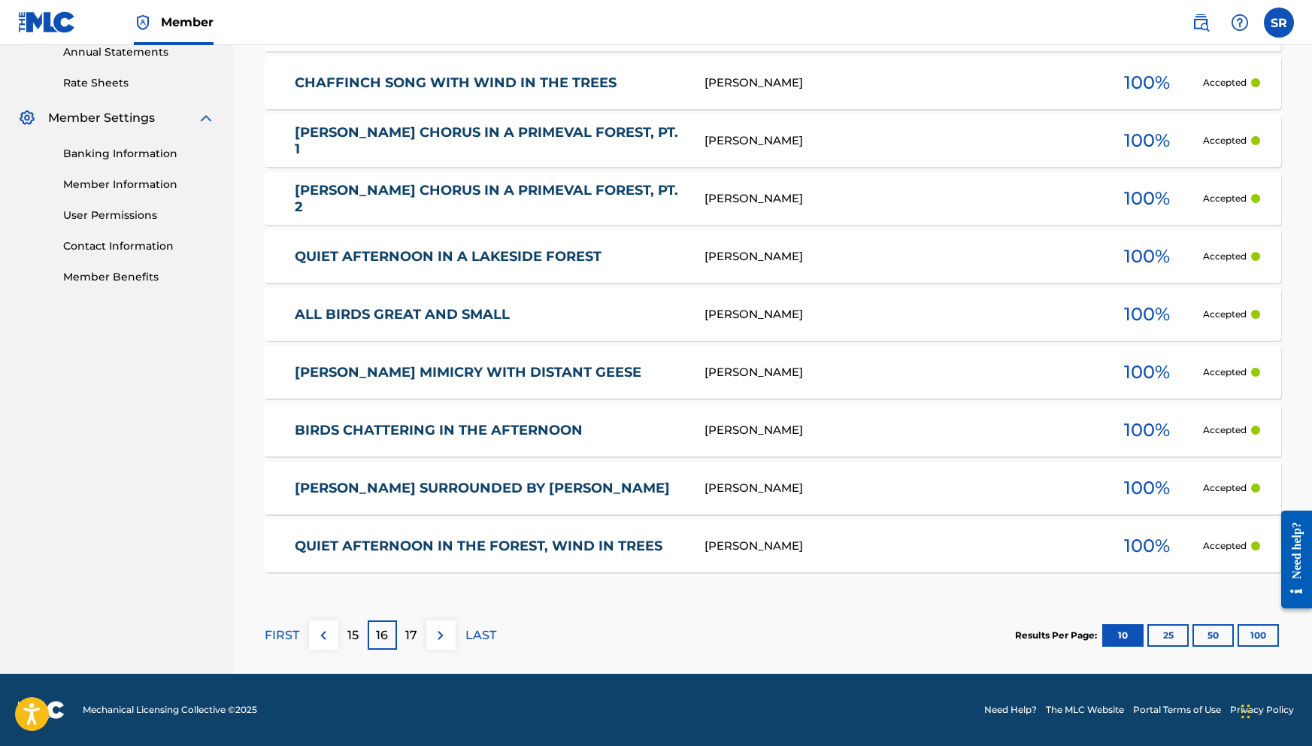
click at [416, 638] on p "17" at bounding box center [411, 635] width 12 height 18
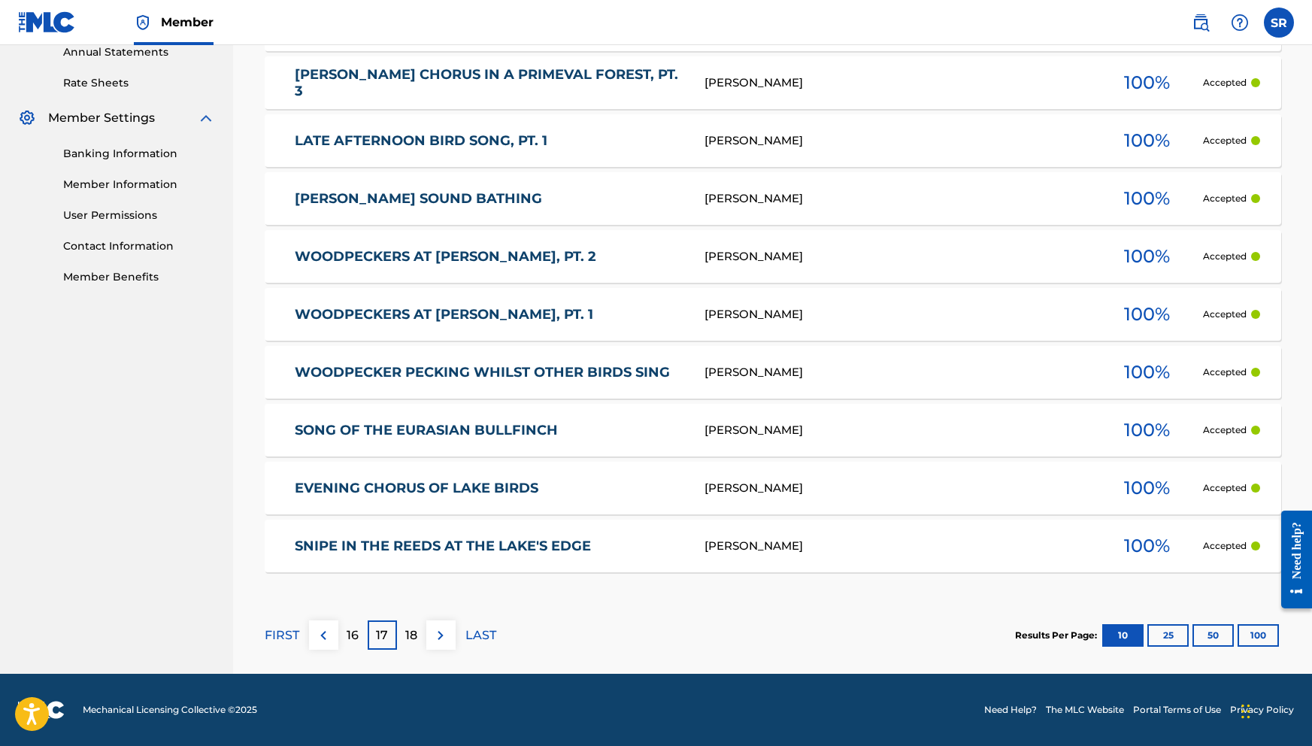
click at [413, 627] on p "18" at bounding box center [411, 635] width 12 height 18
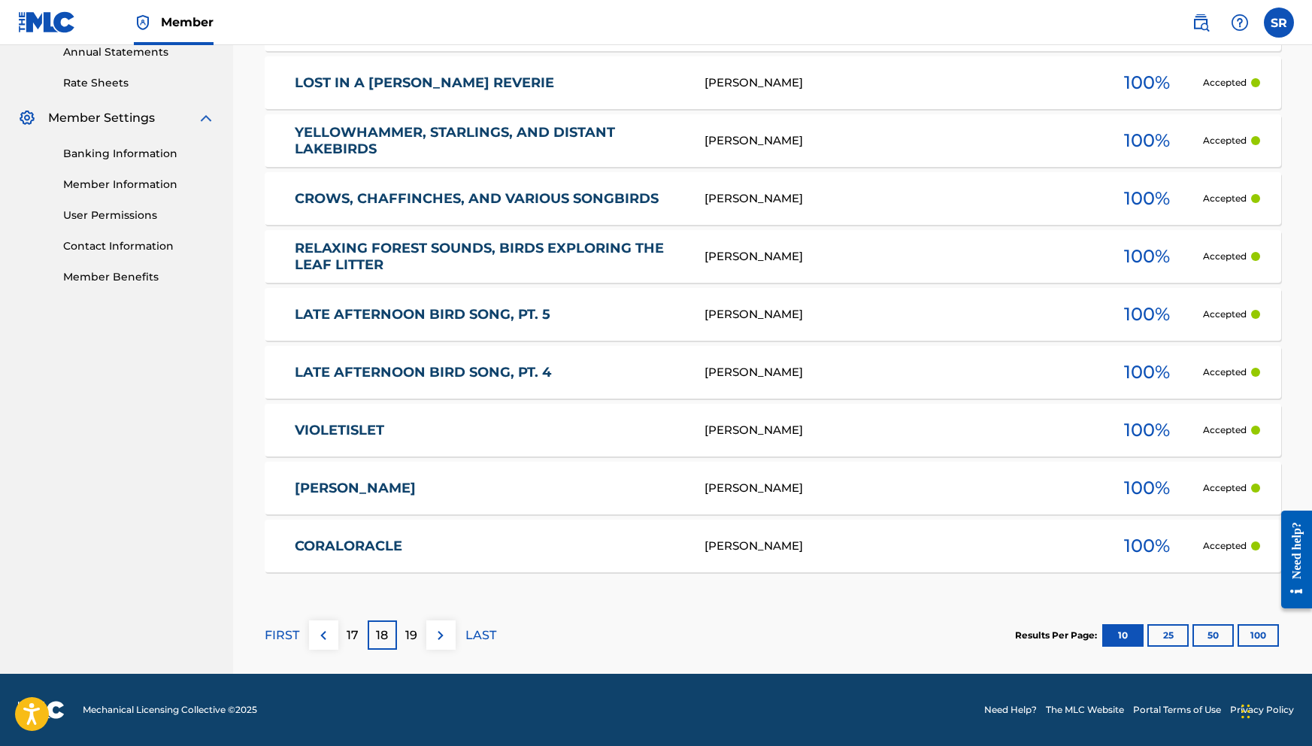
click at [418, 628] on div "19" at bounding box center [411, 634] width 29 height 29
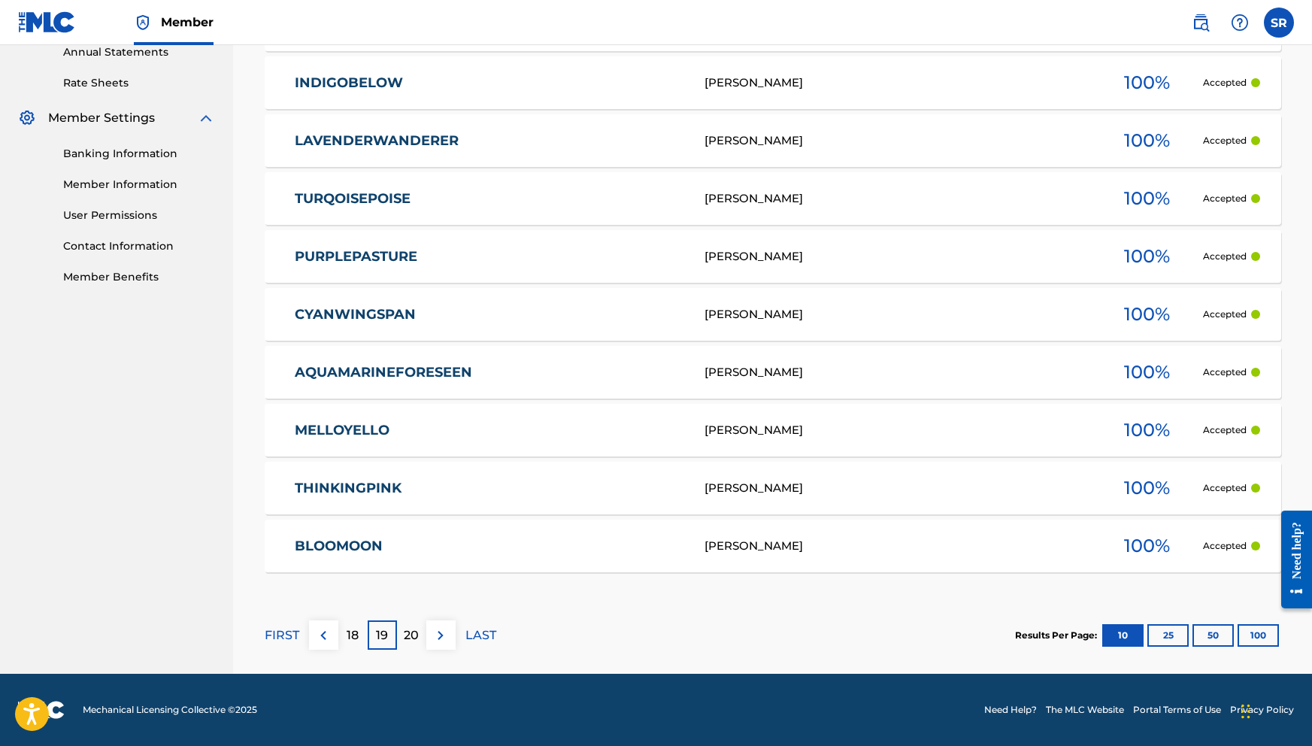
click at [406, 630] on p "20" at bounding box center [411, 635] width 15 height 18
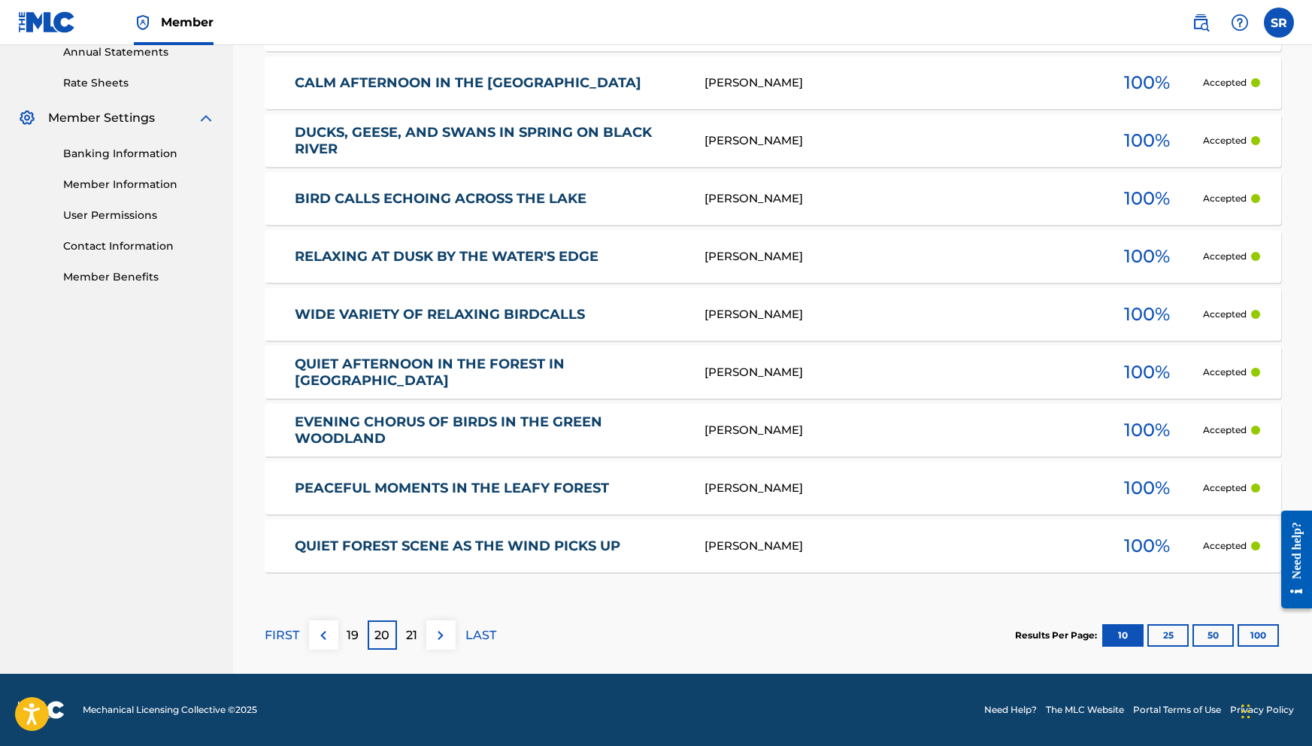
click at [474, 634] on p "LAST" at bounding box center [480, 635] width 31 height 18
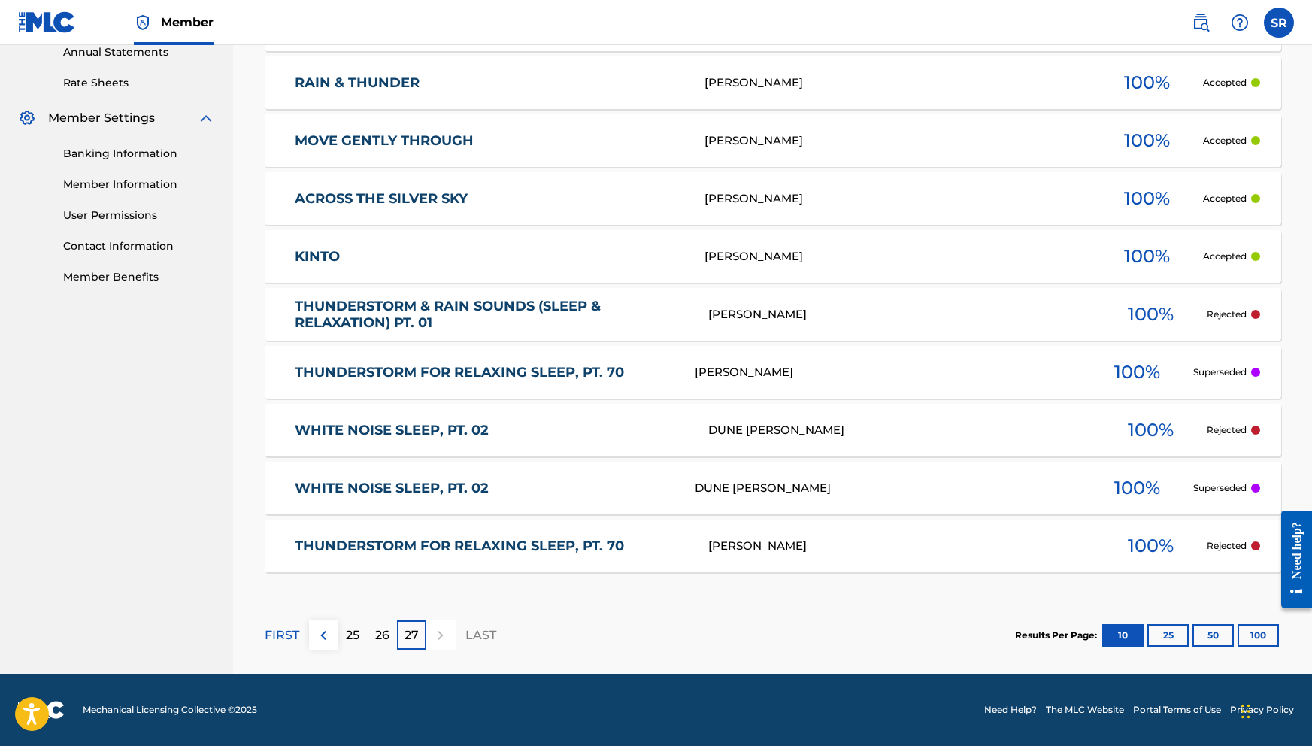
scroll to position [557, 0]
click at [304, 637] on div "FIRST 25 26 27 LAST" at bounding box center [381, 634] width 232 height 29
click at [288, 636] on p "FIRST" at bounding box center [282, 635] width 35 height 18
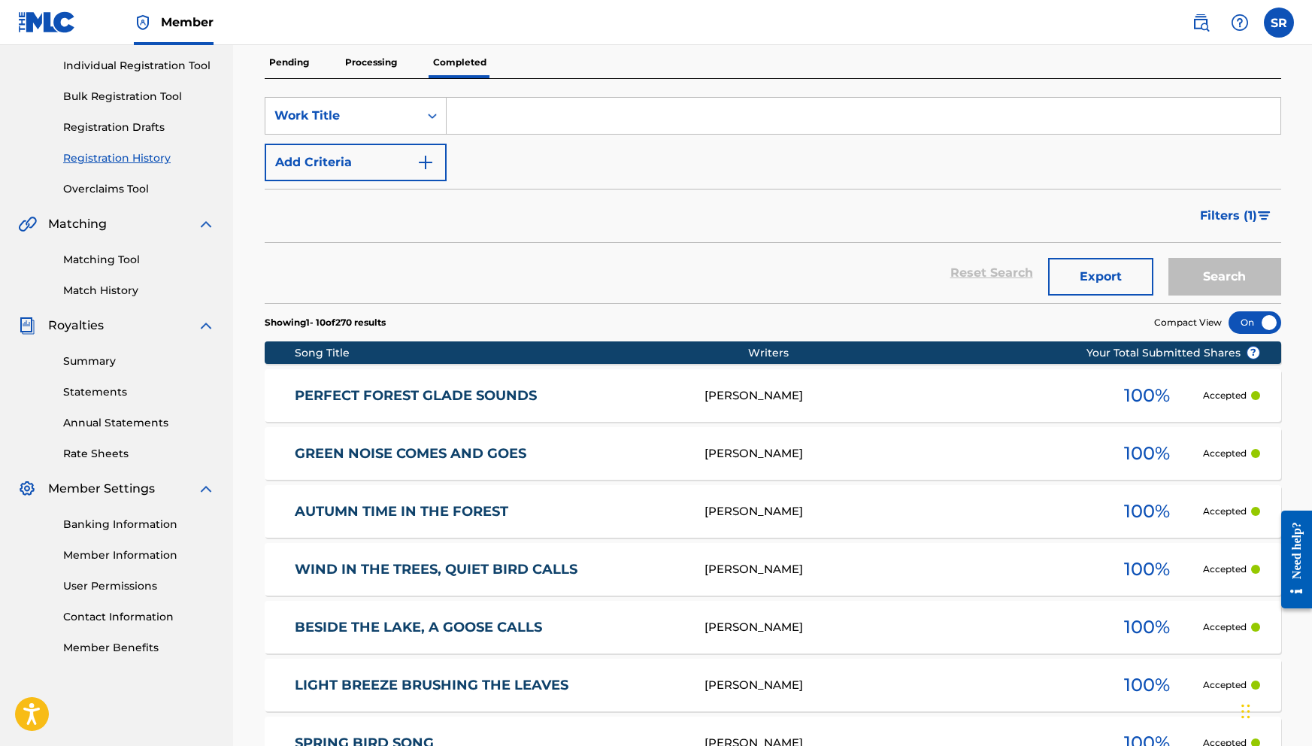
click at [382, 62] on p "Processing" at bounding box center [371, 63] width 61 height 32
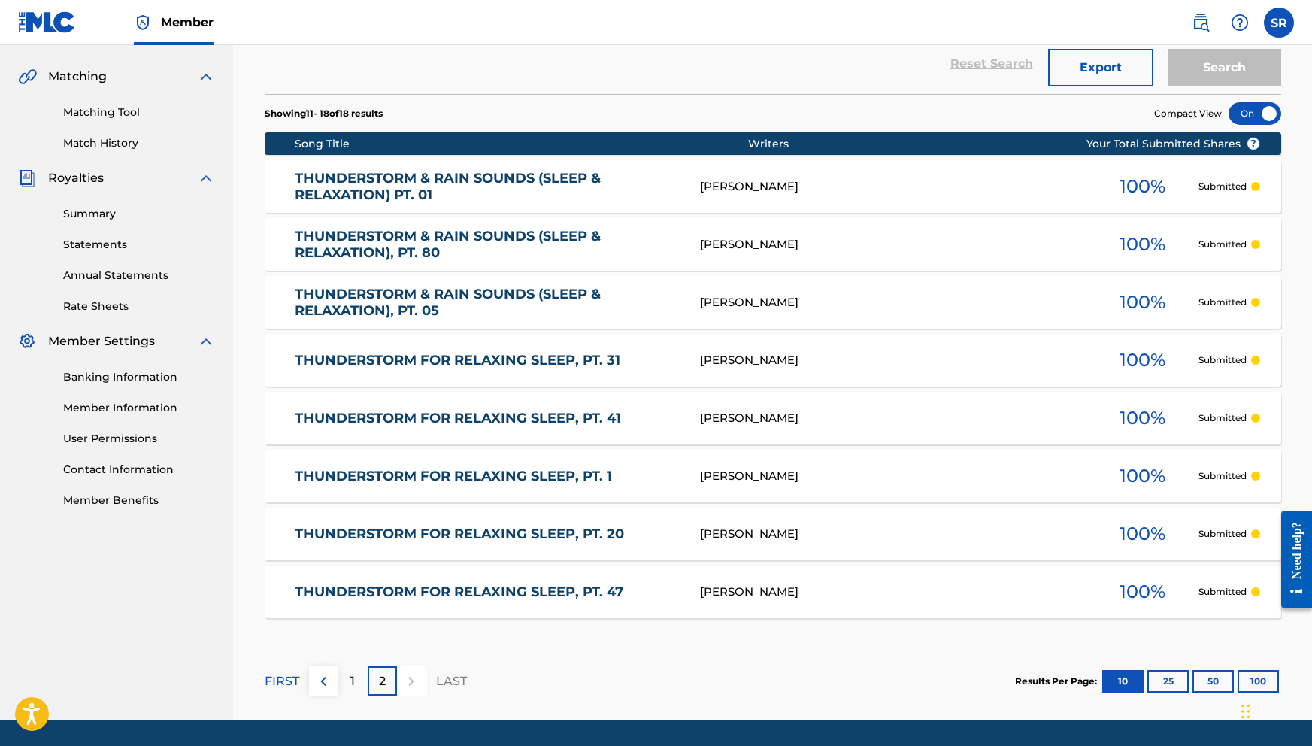
scroll to position [380, 0]
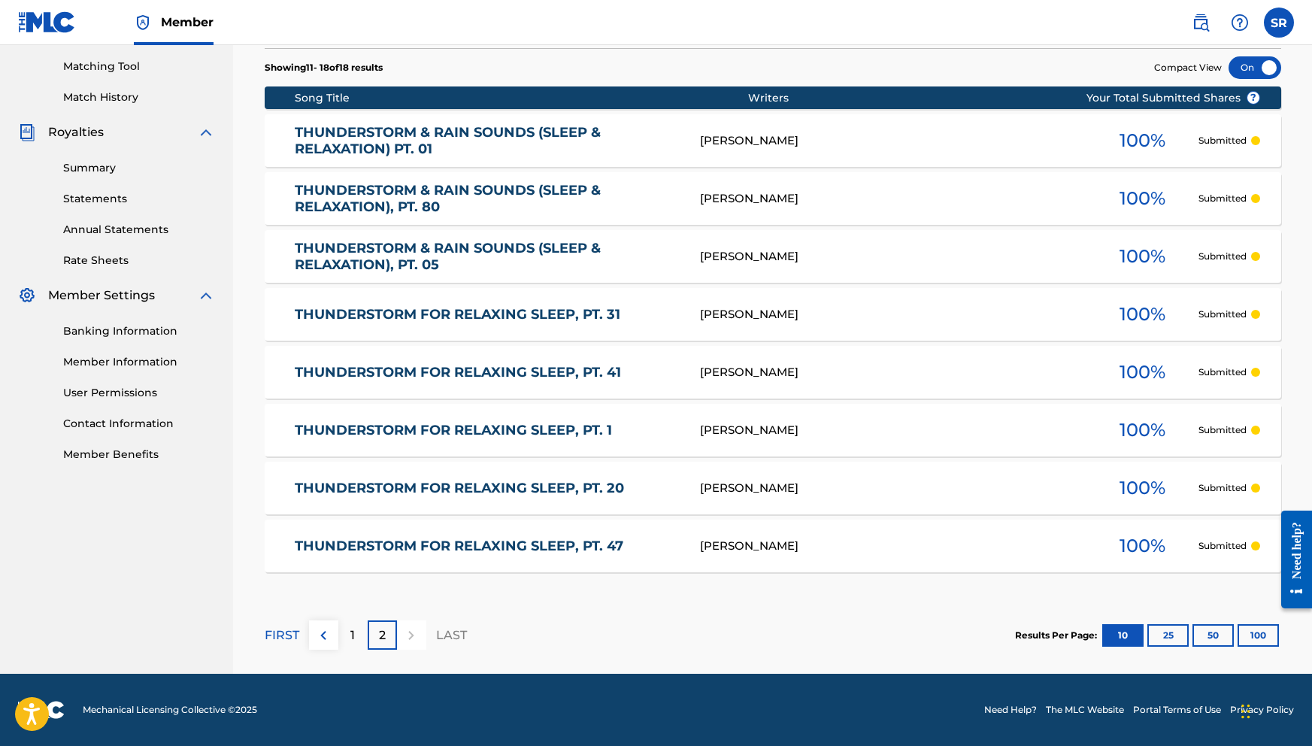
click at [347, 637] on div "1" at bounding box center [352, 634] width 29 height 29
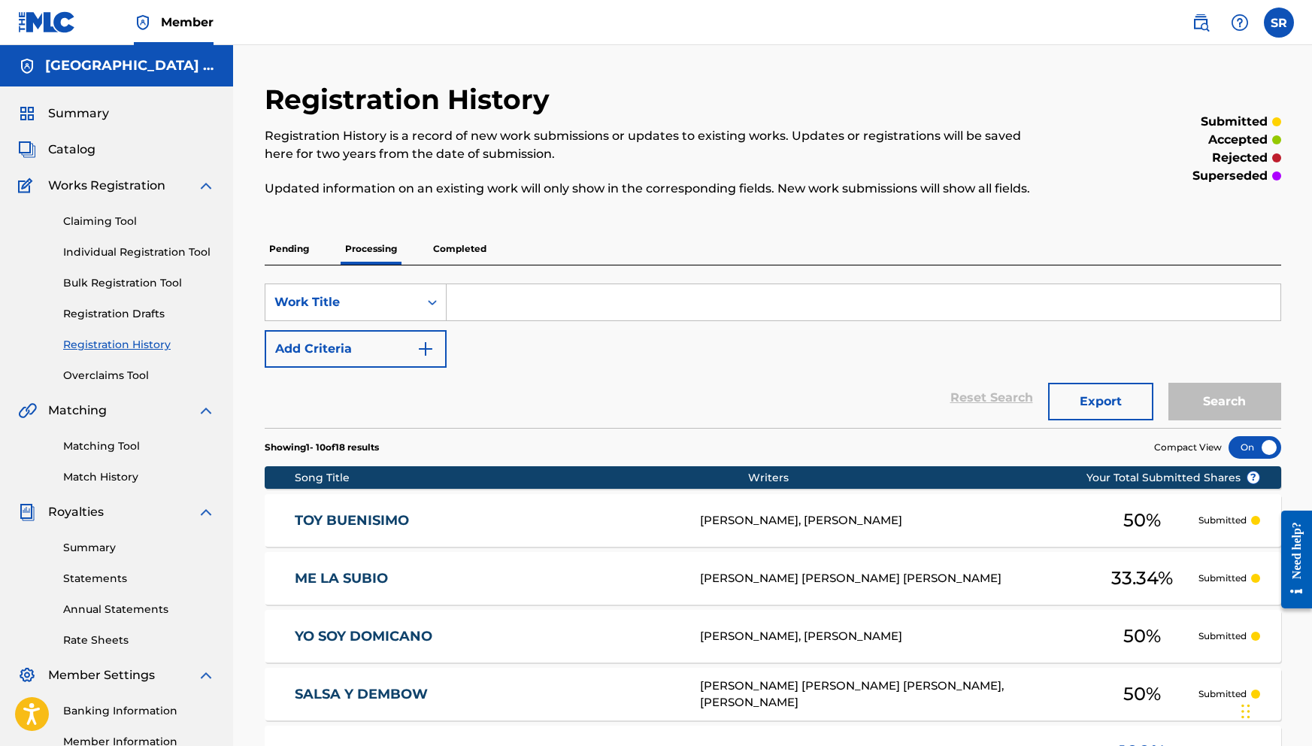
scroll to position [0, 0]
click at [127, 374] on link "Overclaims Tool" at bounding box center [139, 376] width 152 height 16
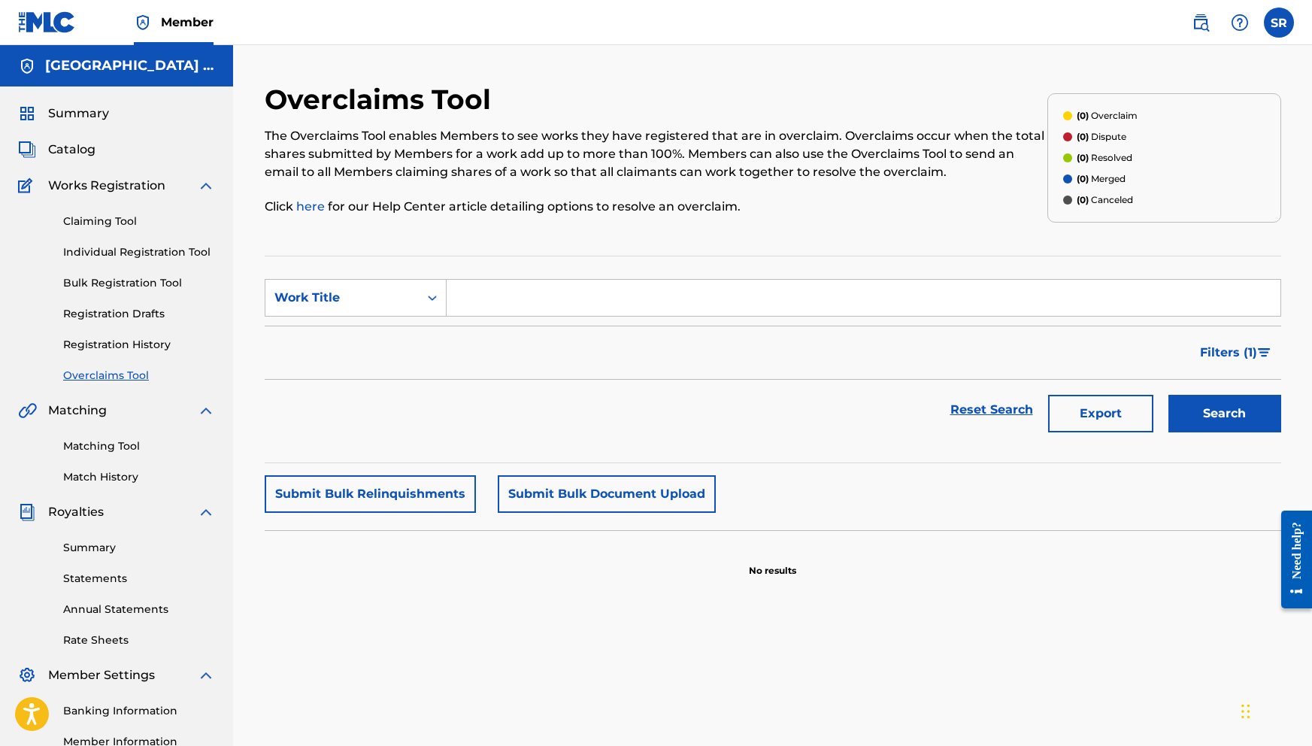
click at [132, 344] on link "Registration History" at bounding box center [139, 345] width 152 height 16
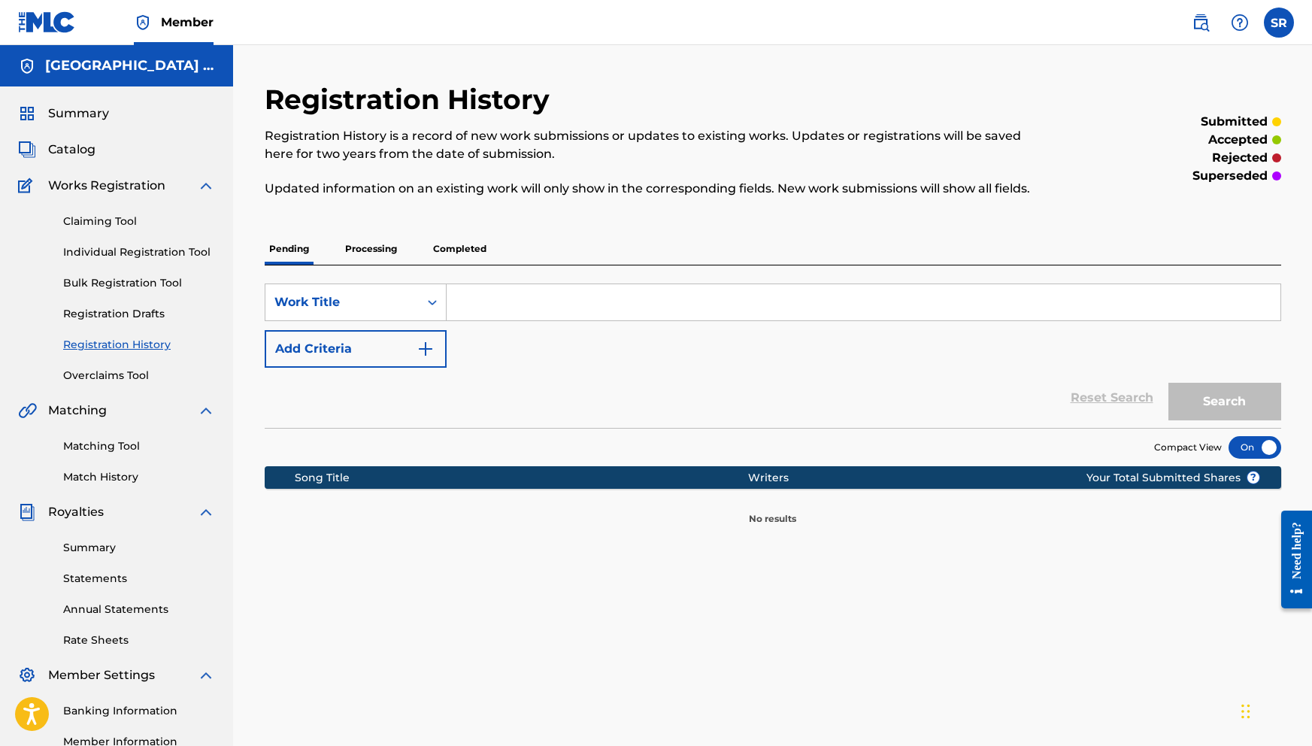
click at [133, 310] on link "Registration Drafts" at bounding box center [139, 314] width 152 height 16
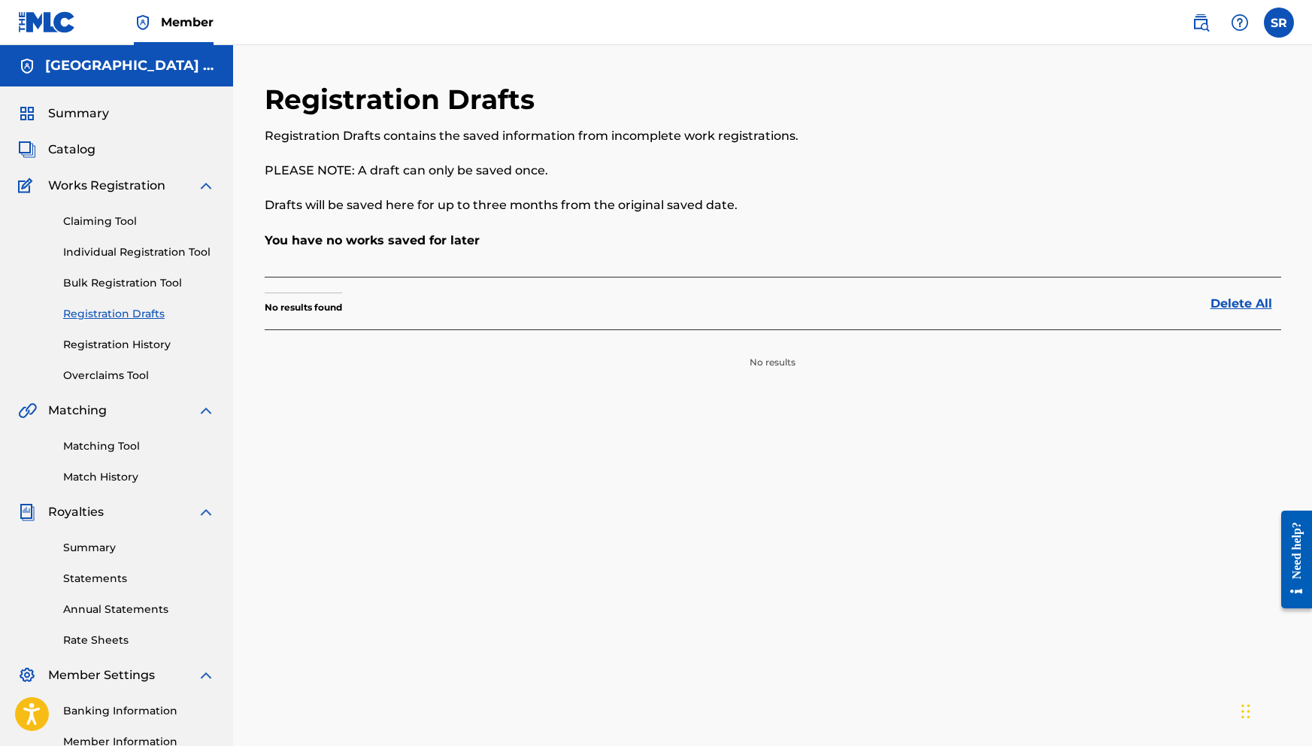
click at [96, 217] on link "Claiming Tool" at bounding box center [139, 221] width 152 height 16
